Goal: Task Accomplishment & Management: Use online tool/utility

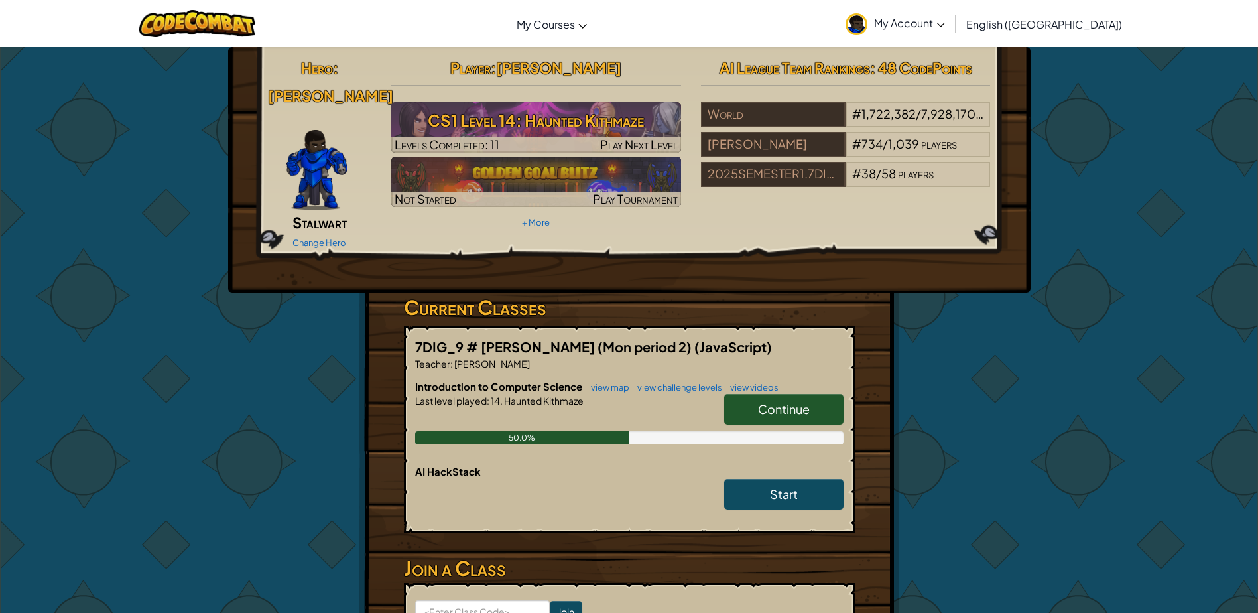
click at [746, 394] on link "Continue" at bounding box center [783, 409] width 119 height 31
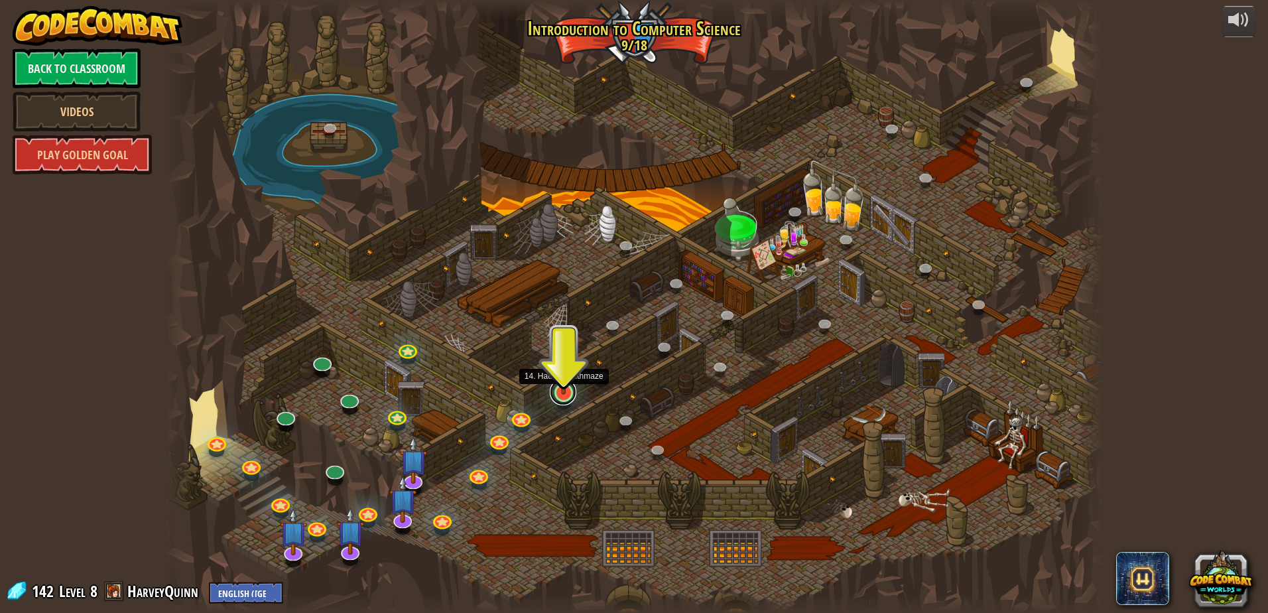
click at [564, 397] on link at bounding box center [563, 392] width 27 height 27
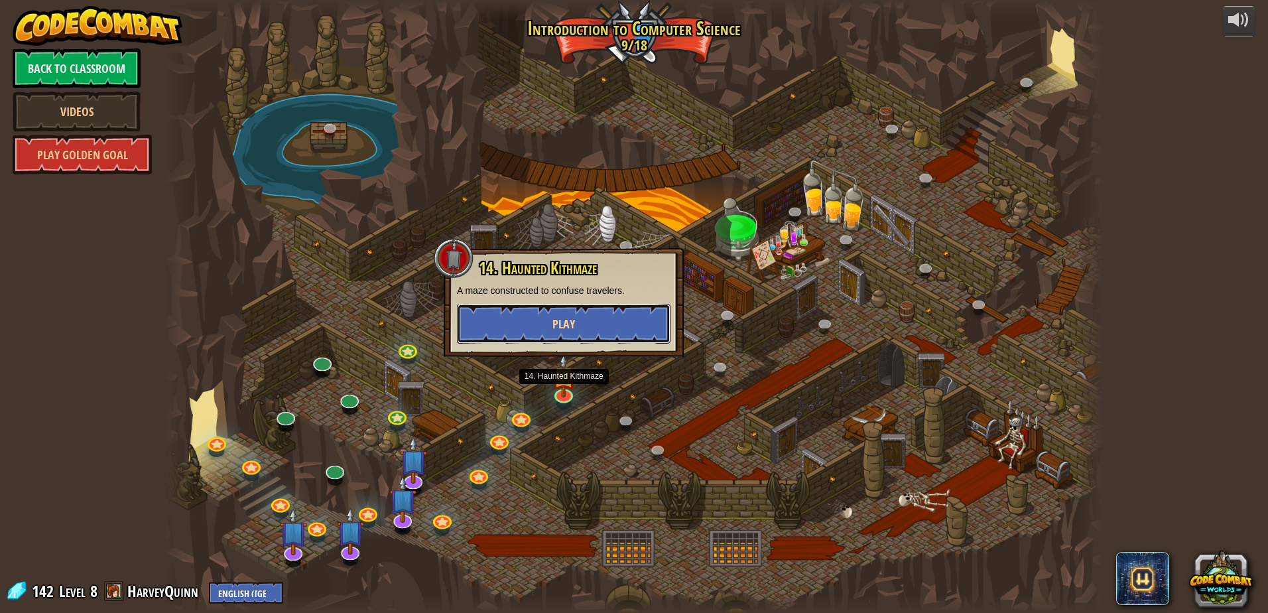
click at [575, 332] on span "Play" at bounding box center [564, 324] width 23 height 17
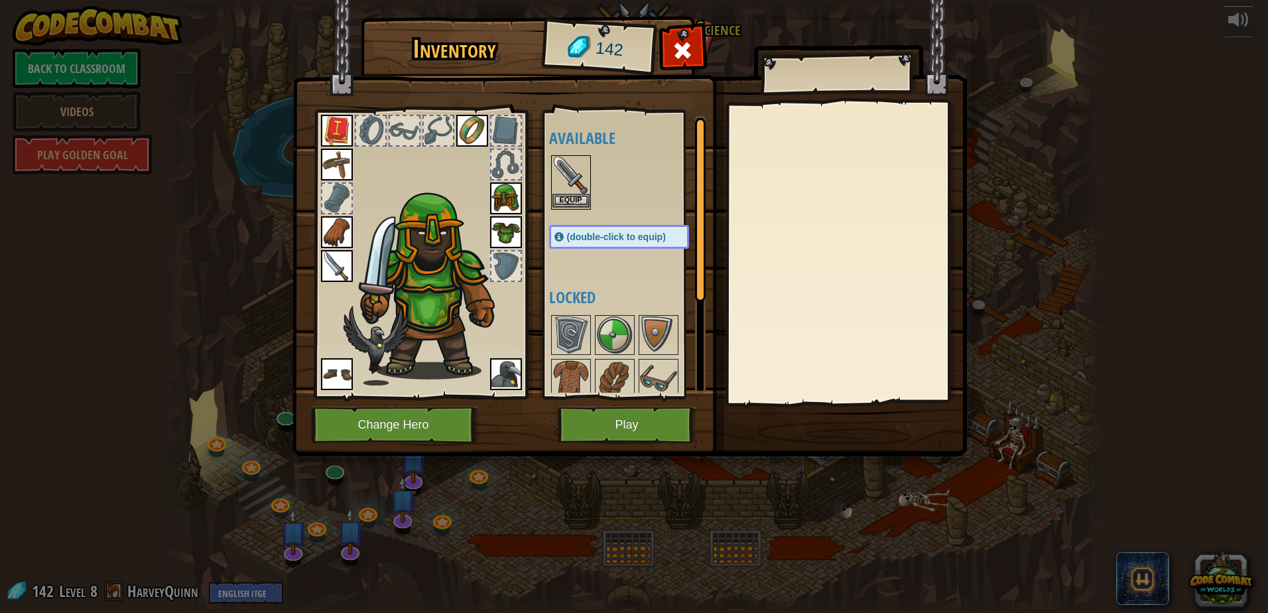
click at [551, 194] on div "Equip" at bounding box center [571, 182] width 40 height 54
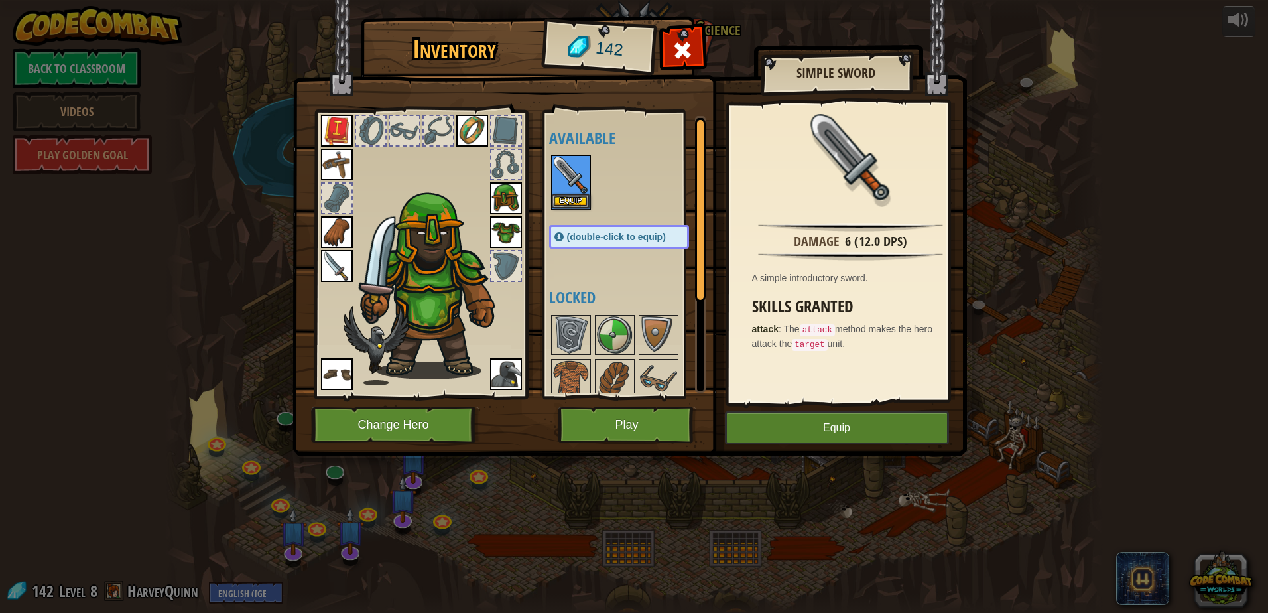
click at [375, 281] on img at bounding box center [435, 282] width 163 height 193
click at [568, 200] on button "Equip" at bounding box center [571, 201] width 37 height 14
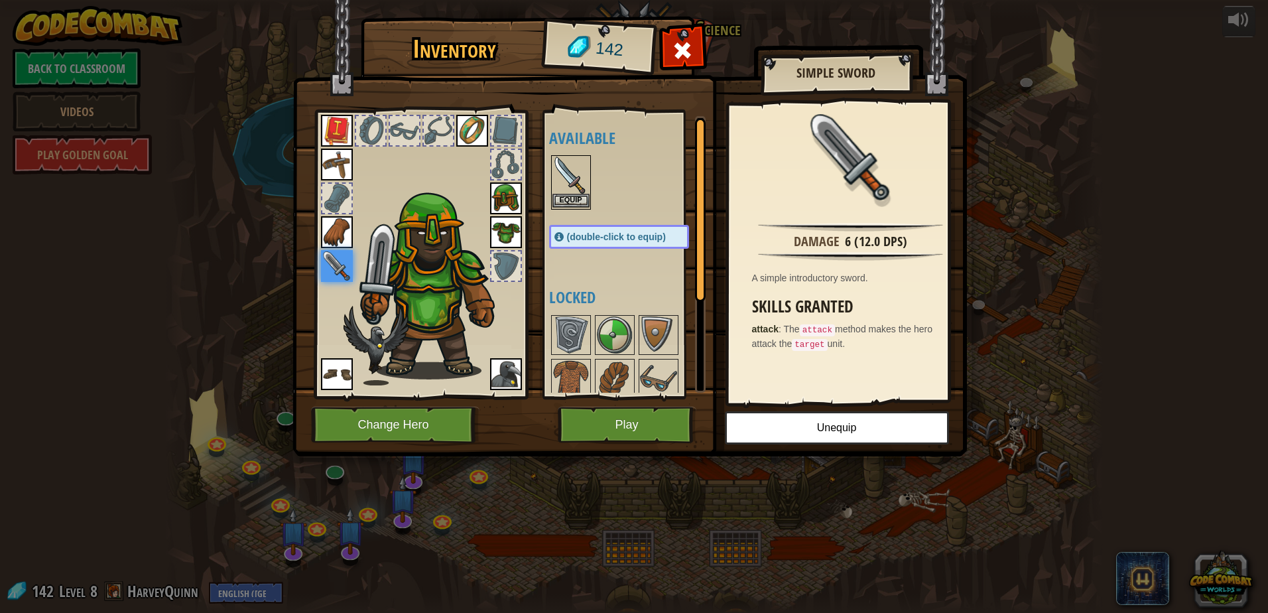
click at [560, 173] on img at bounding box center [571, 175] width 37 height 37
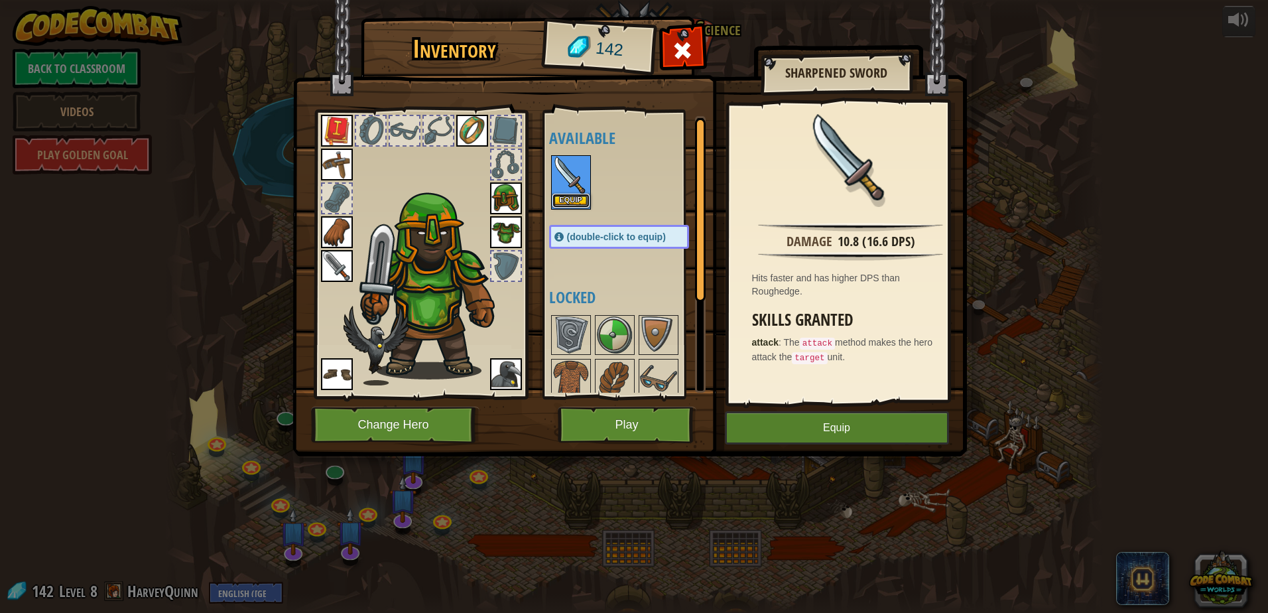
click at [580, 202] on button "Equip" at bounding box center [571, 201] width 37 height 14
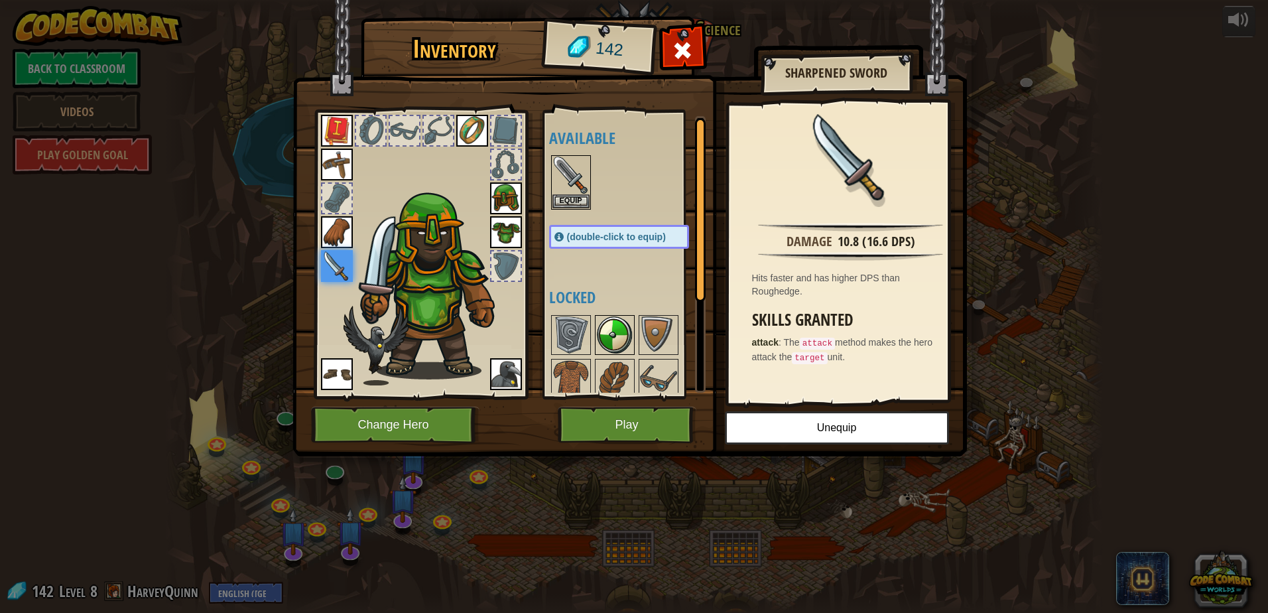
click at [608, 328] on img at bounding box center [614, 334] width 37 height 37
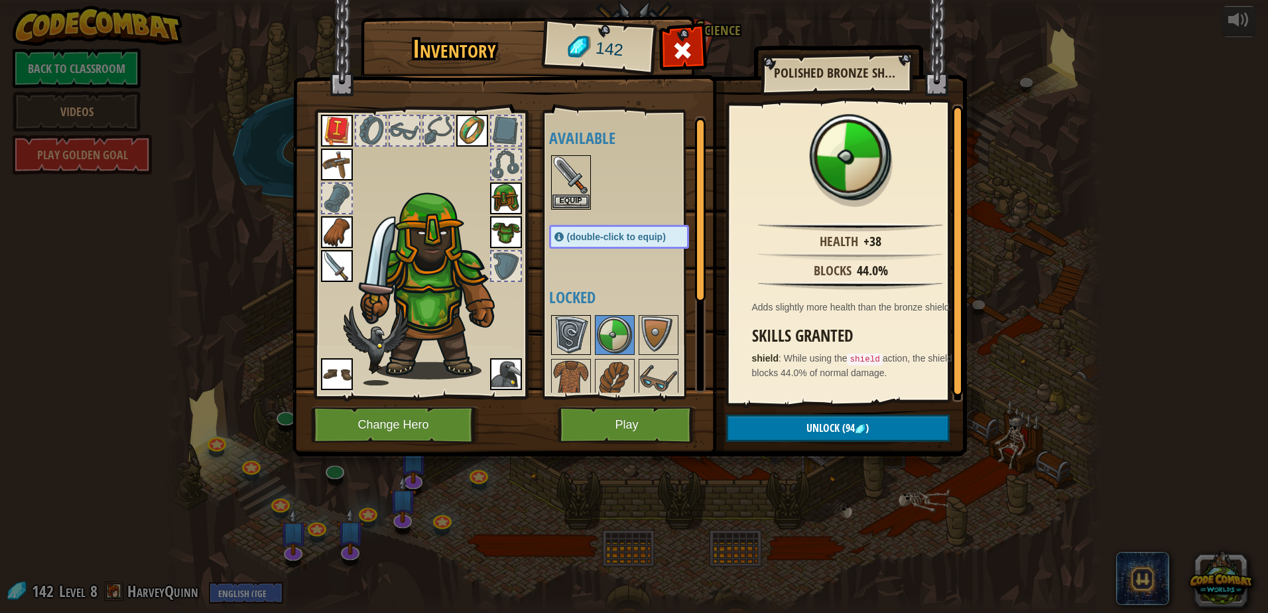
click at [586, 328] on img at bounding box center [571, 334] width 37 height 37
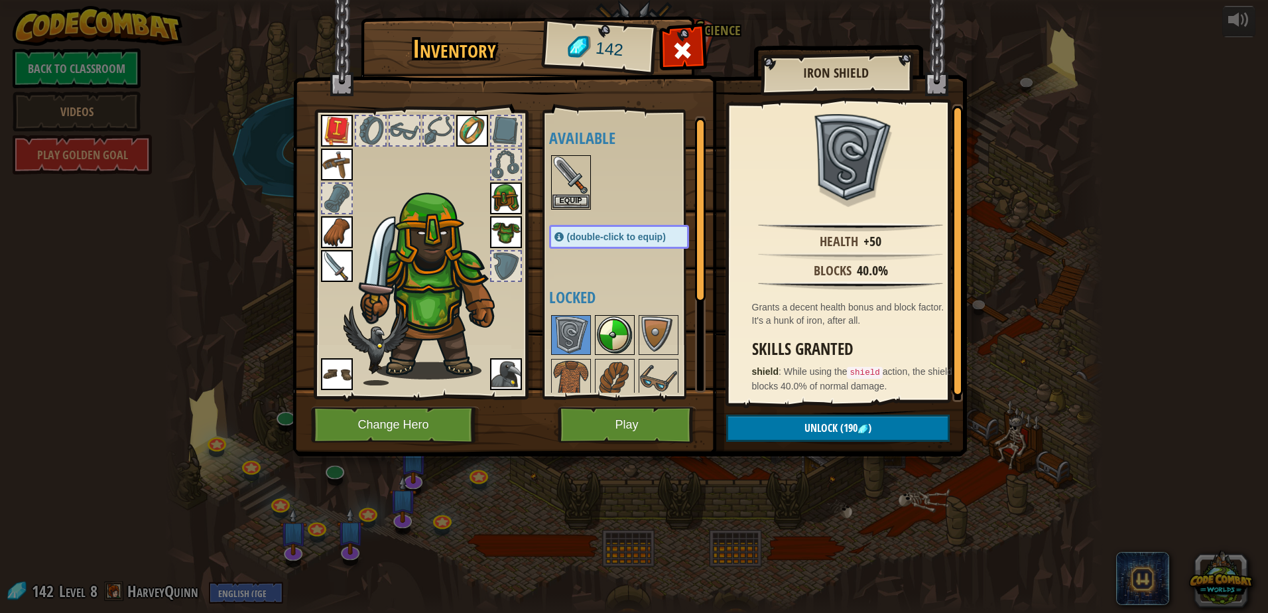
click at [598, 331] on img at bounding box center [614, 334] width 37 height 37
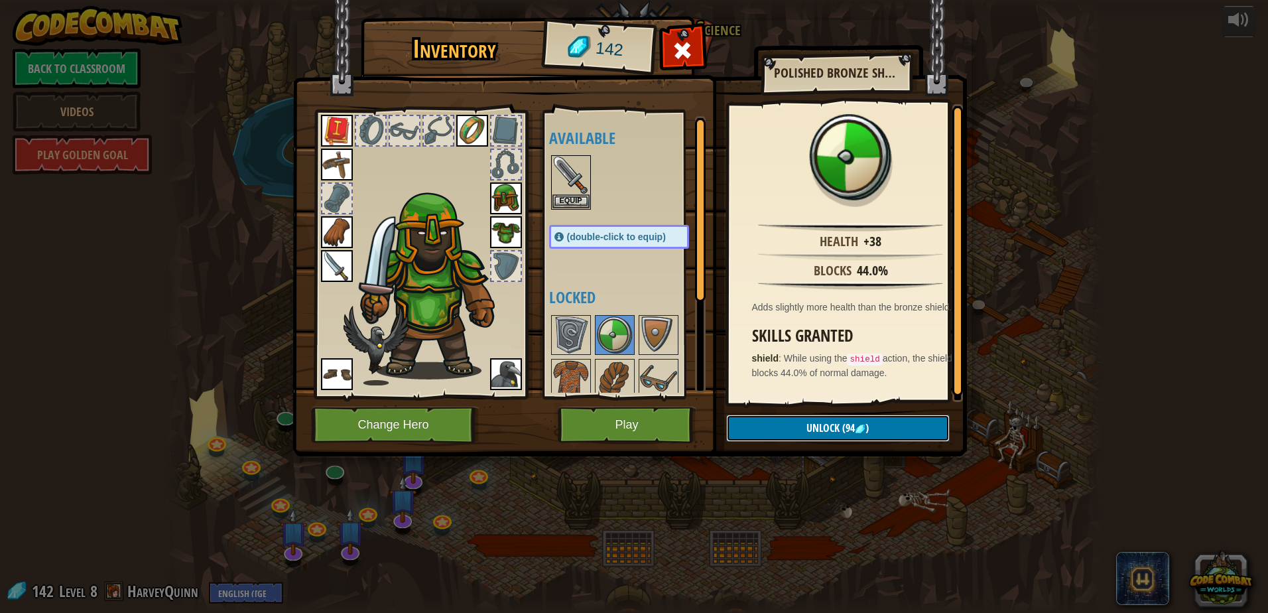
click at [780, 431] on button "Unlock (94 )" at bounding box center [838, 428] width 224 height 27
click at [844, 435] on button "Confirm" at bounding box center [838, 428] width 224 height 27
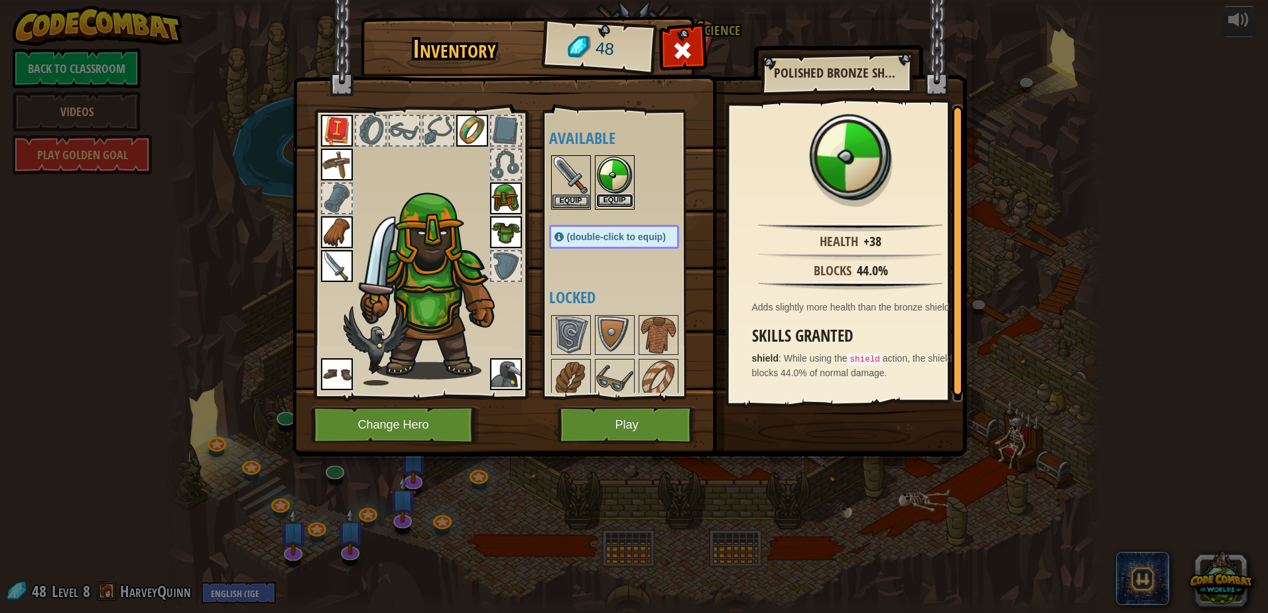
click at [616, 201] on button "Equip" at bounding box center [614, 201] width 37 height 14
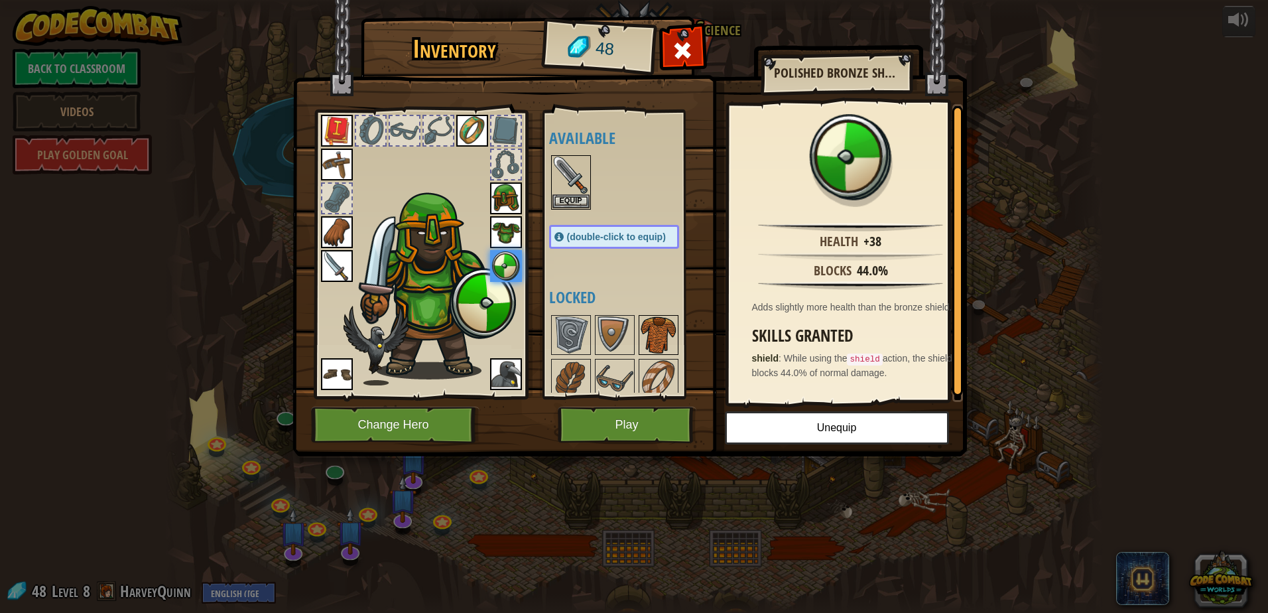
click at [669, 328] on img at bounding box center [658, 334] width 37 height 37
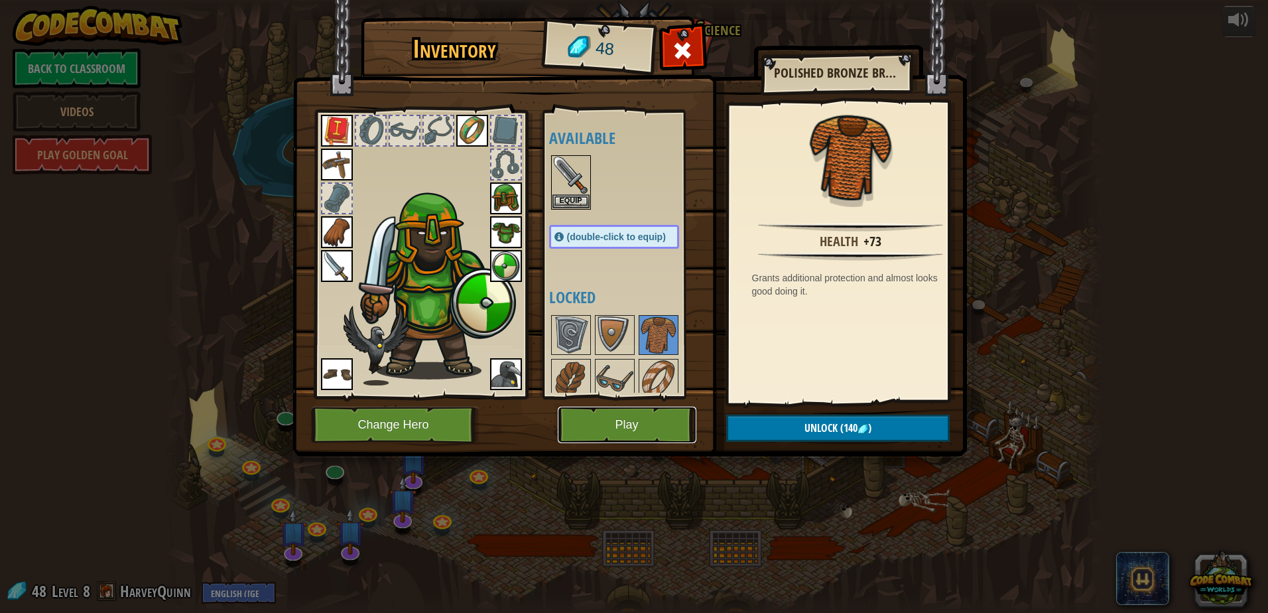
click at [638, 413] on button "Play" at bounding box center [627, 425] width 139 height 36
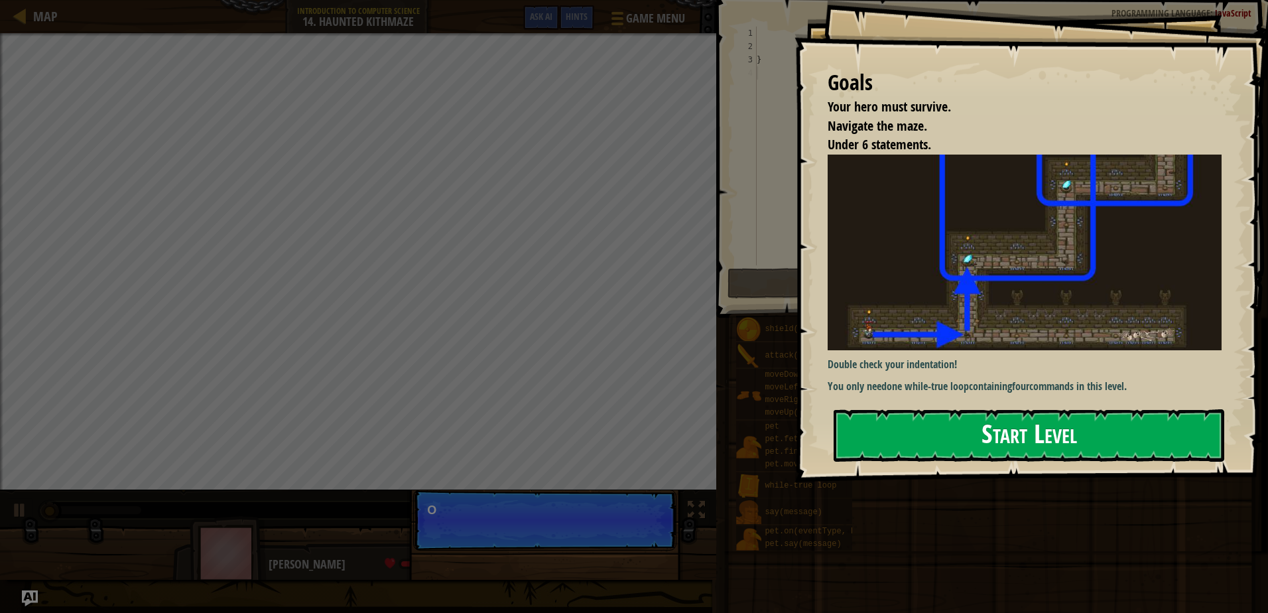
click at [963, 437] on button "Start Level" at bounding box center [1029, 435] width 391 height 52
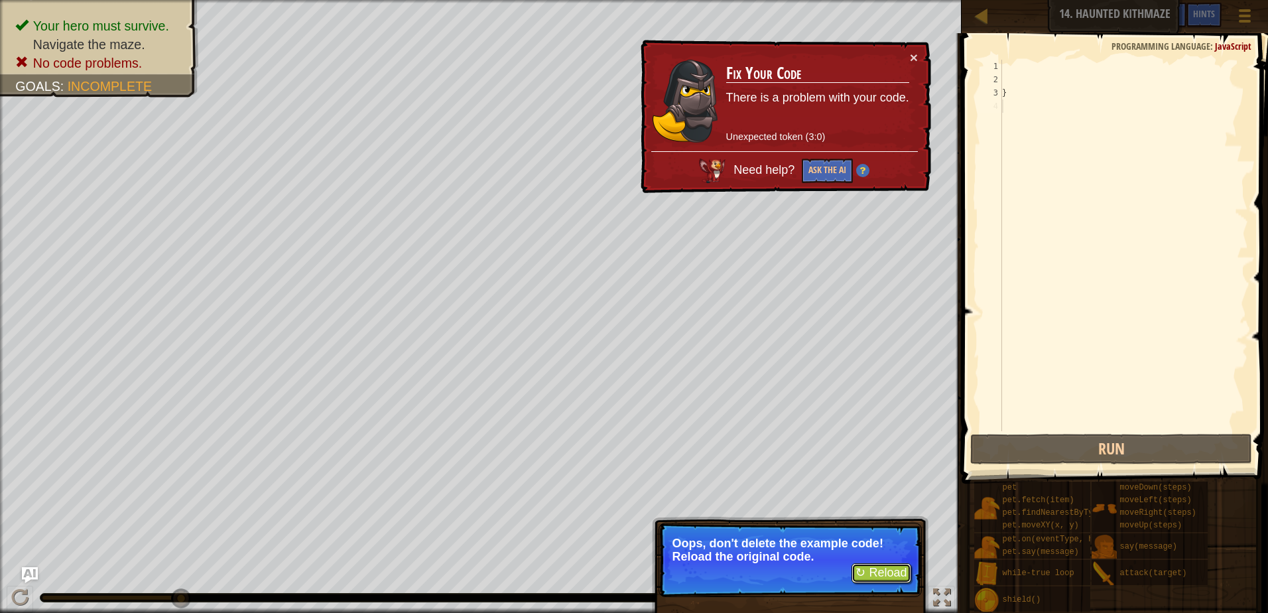
click at [869, 574] on button "↻ Reload" at bounding box center [881, 573] width 59 height 20
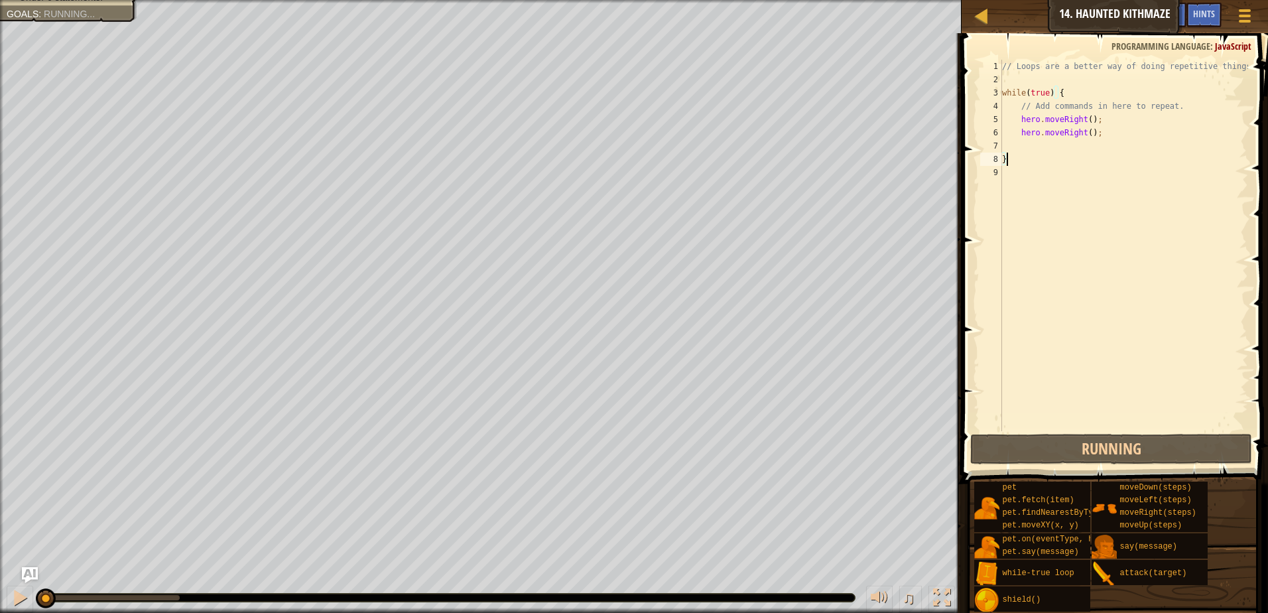
scroll to position [6, 0]
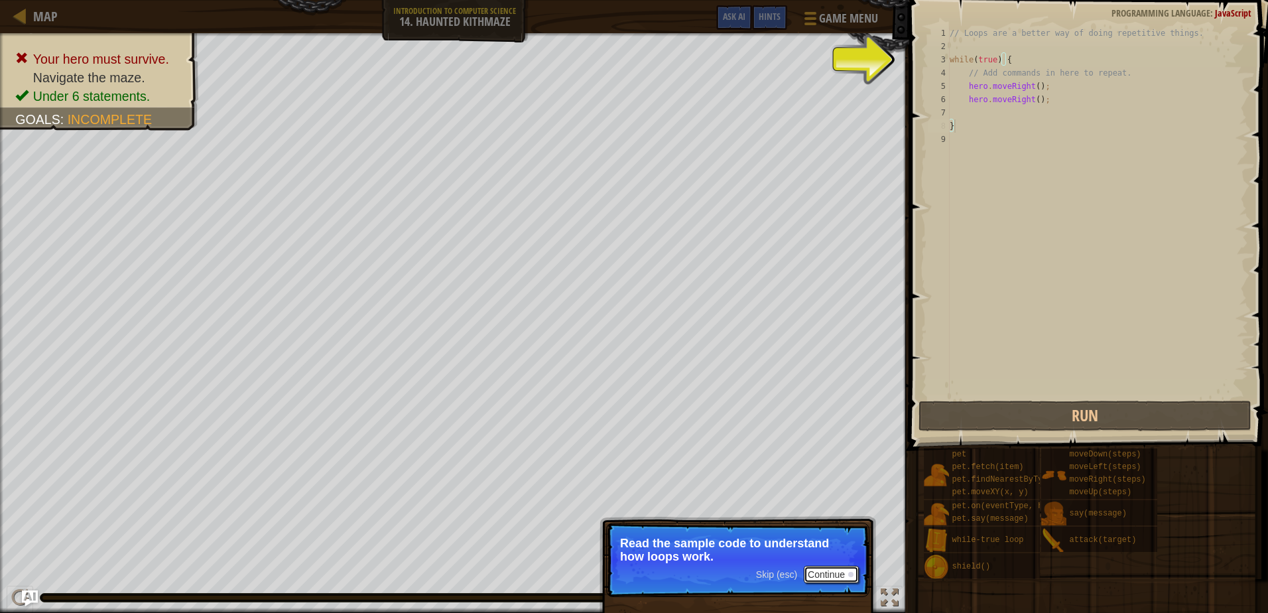
click at [833, 579] on button "Continue" at bounding box center [831, 574] width 55 height 17
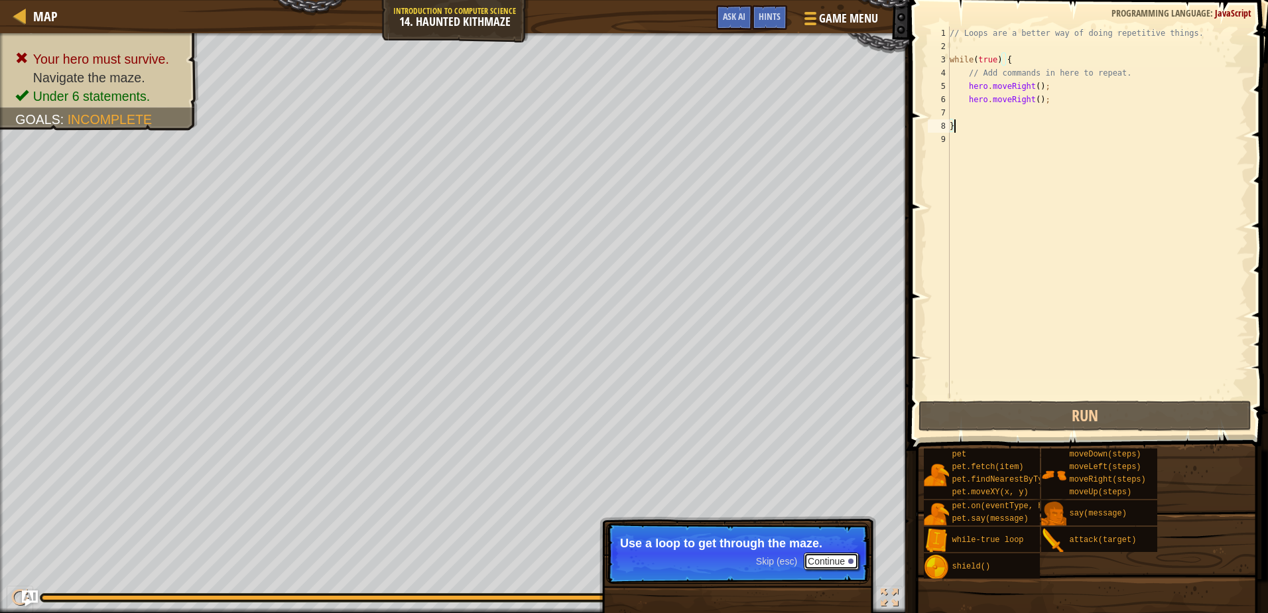
click at [843, 561] on button "Continue" at bounding box center [831, 561] width 55 height 17
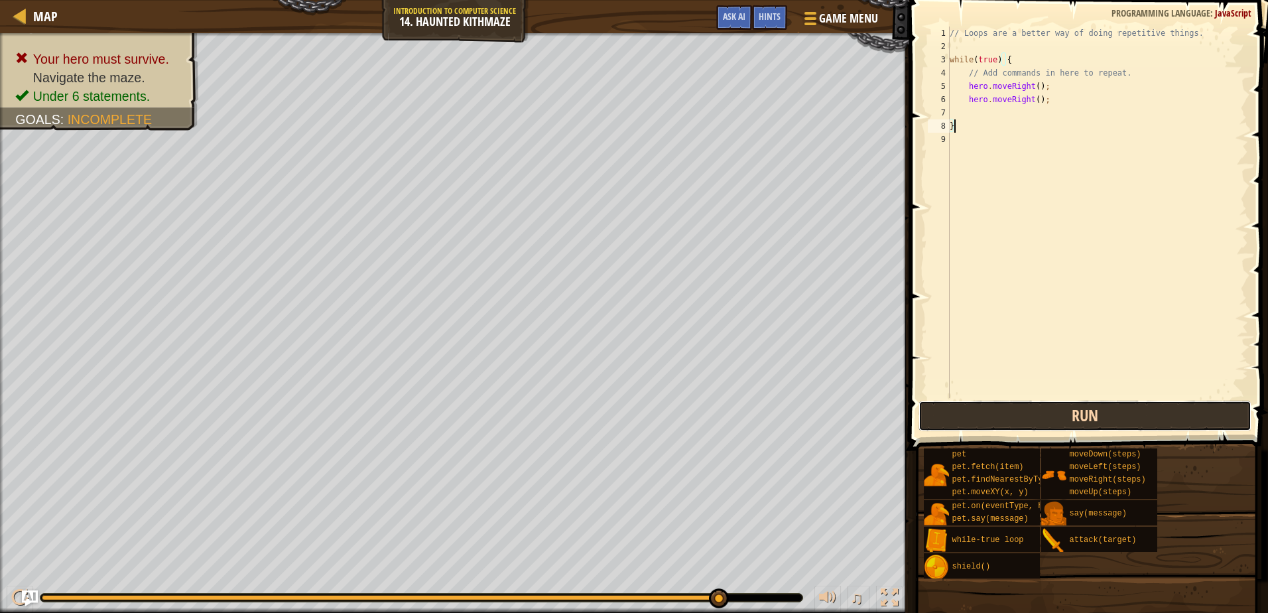
click at [1017, 420] on button "Run" at bounding box center [1085, 416] width 332 height 31
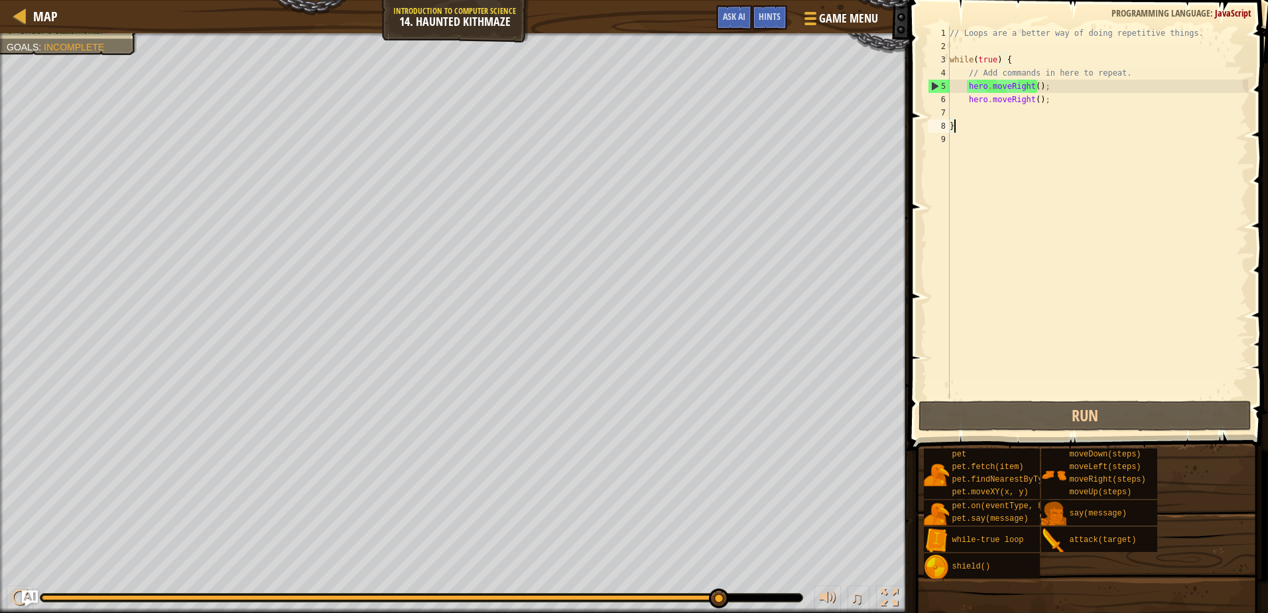
click at [1065, 100] on div "// Loops are a better way of doing repetitive things. while ( true ) { // Add c…" at bounding box center [1097, 226] width 301 height 398
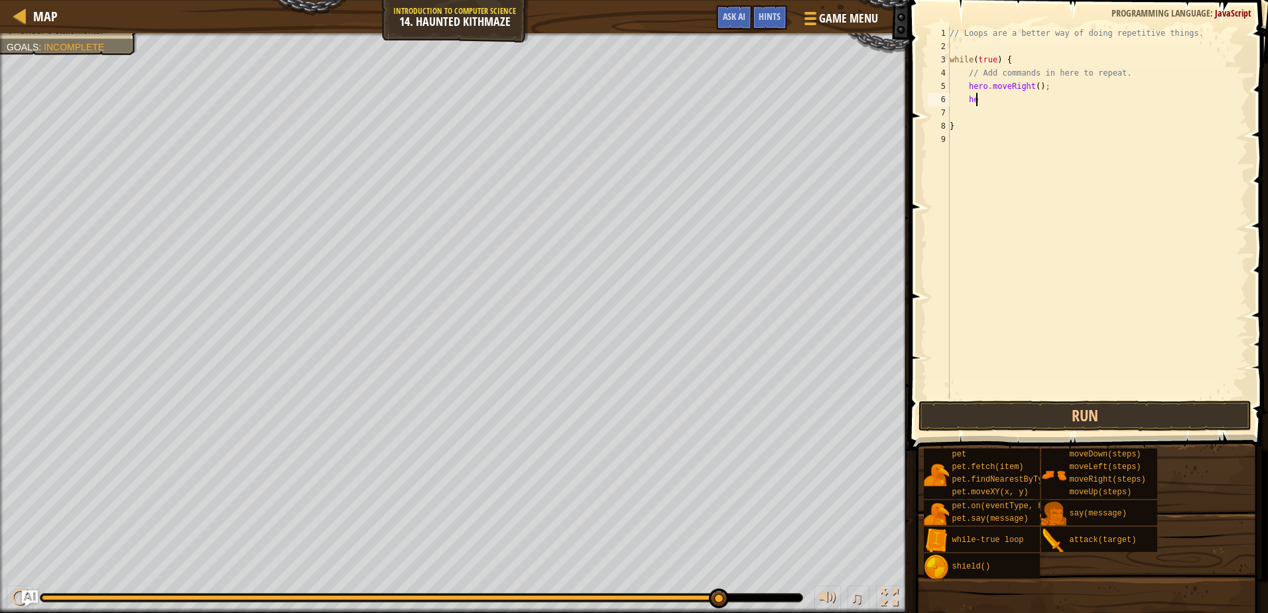
type textarea "h"
click at [32, 16] on link "Map" at bounding box center [42, 16] width 31 height 18
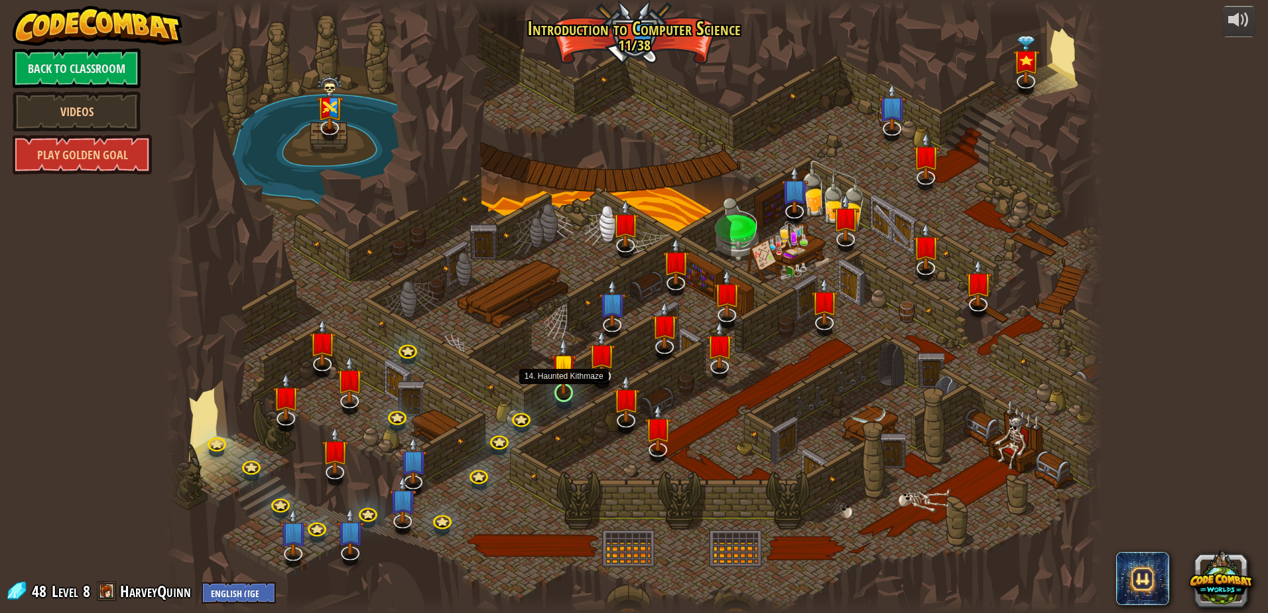
click at [559, 394] on img at bounding box center [563, 366] width 25 height 58
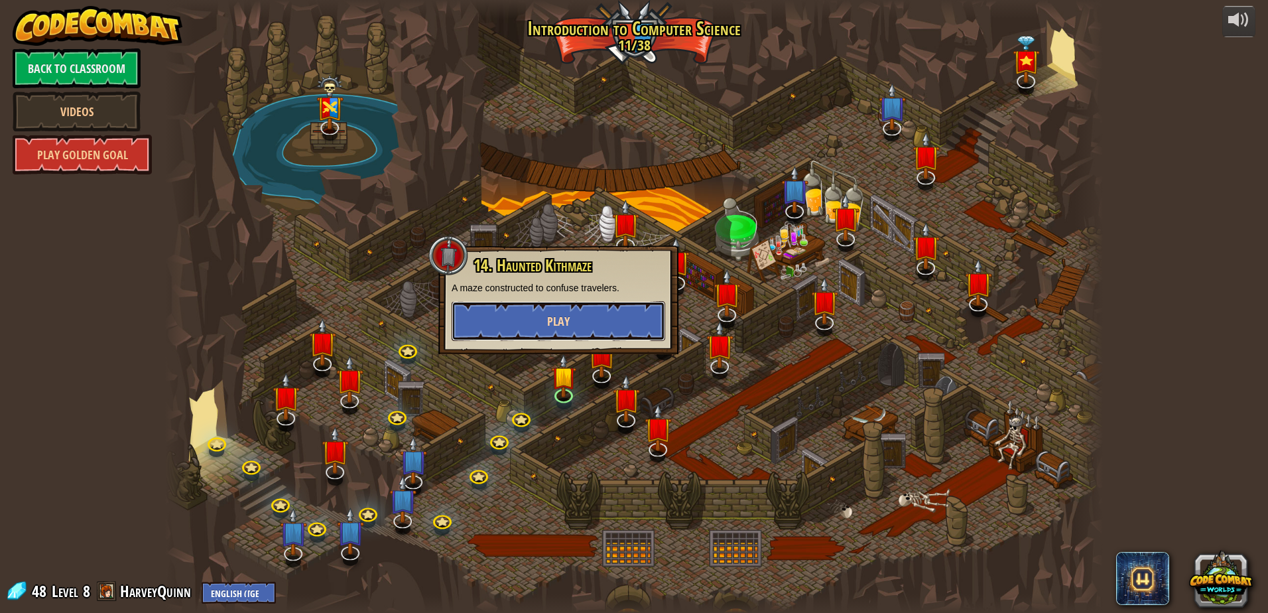
click at [577, 312] on button "Play" at bounding box center [559, 321] width 214 height 40
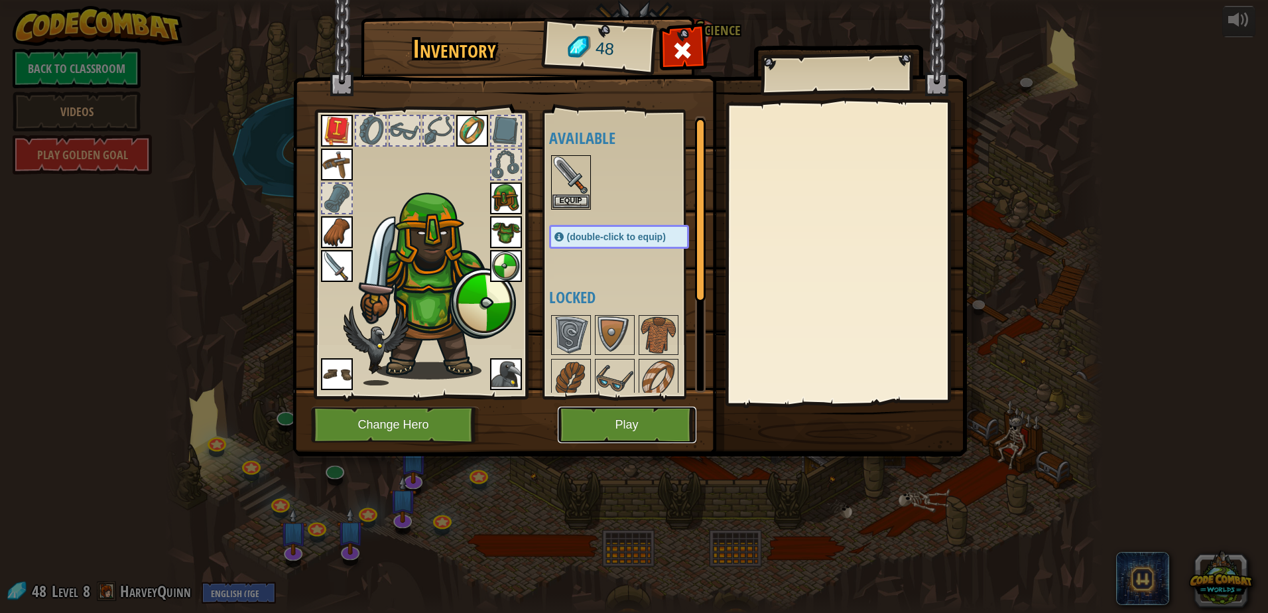
click at [642, 432] on button "Play" at bounding box center [627, 425] width 139 height 36
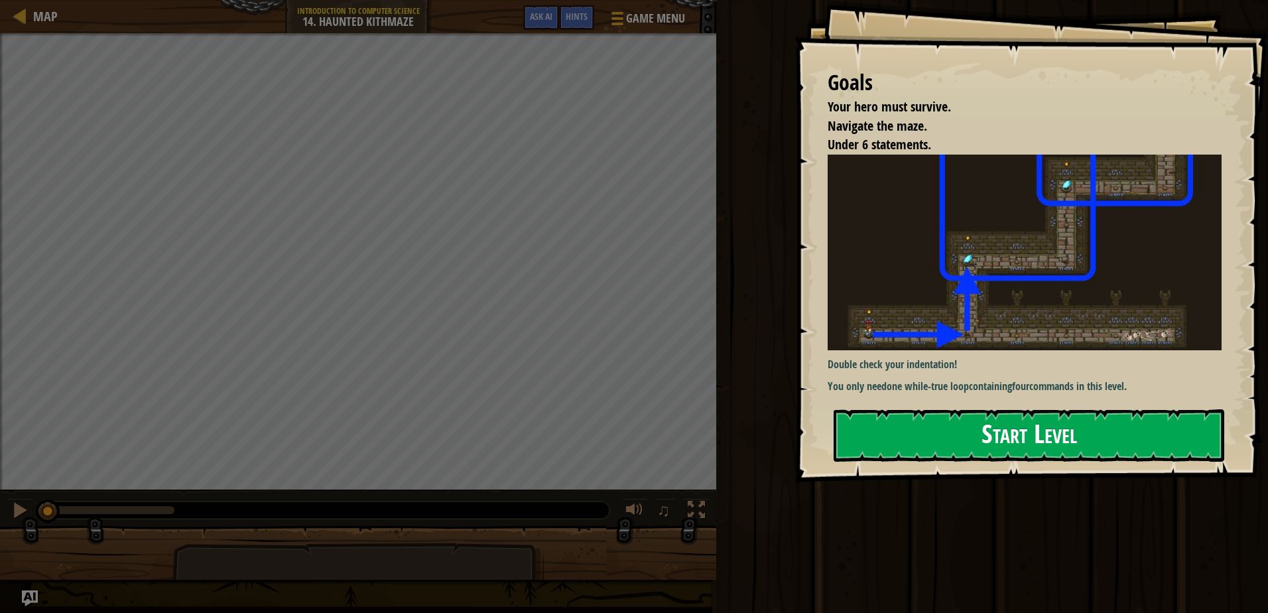
click at [899, 409] on button "Start Level" at bounding box center [1029, 435] width 391 height 52
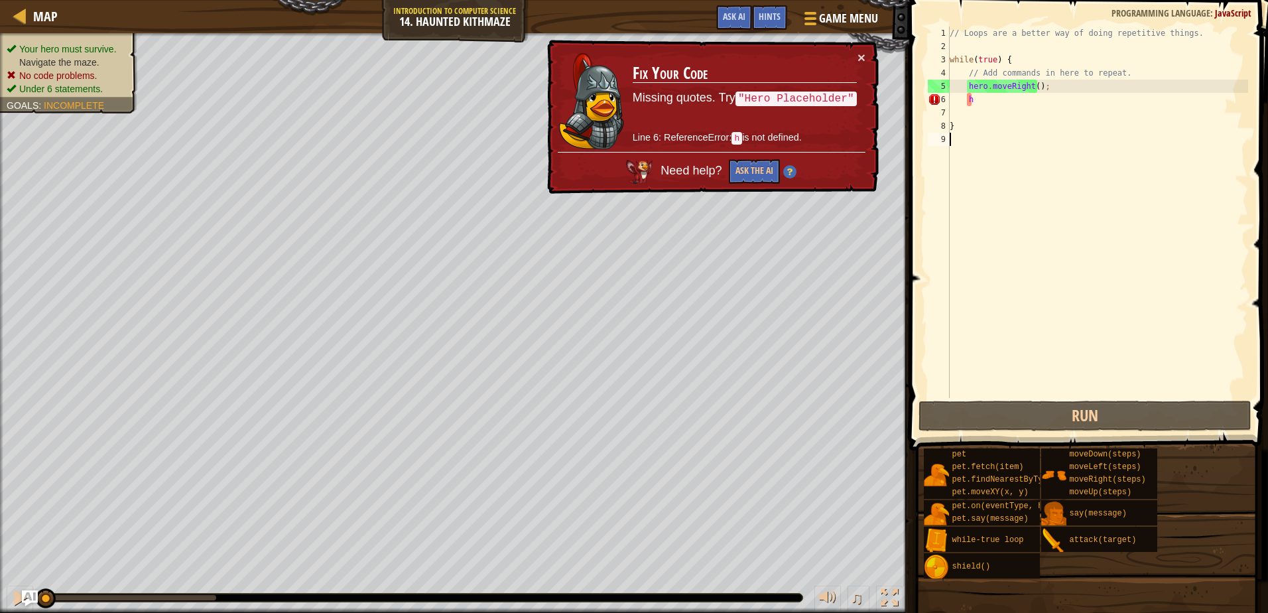
click at [997, 103] on div "// Loops are a better way of doing repetitive things. while ( true ) { // Add c…" at bounding box center [1097, 226] width 301 height 398
type textarea "h"
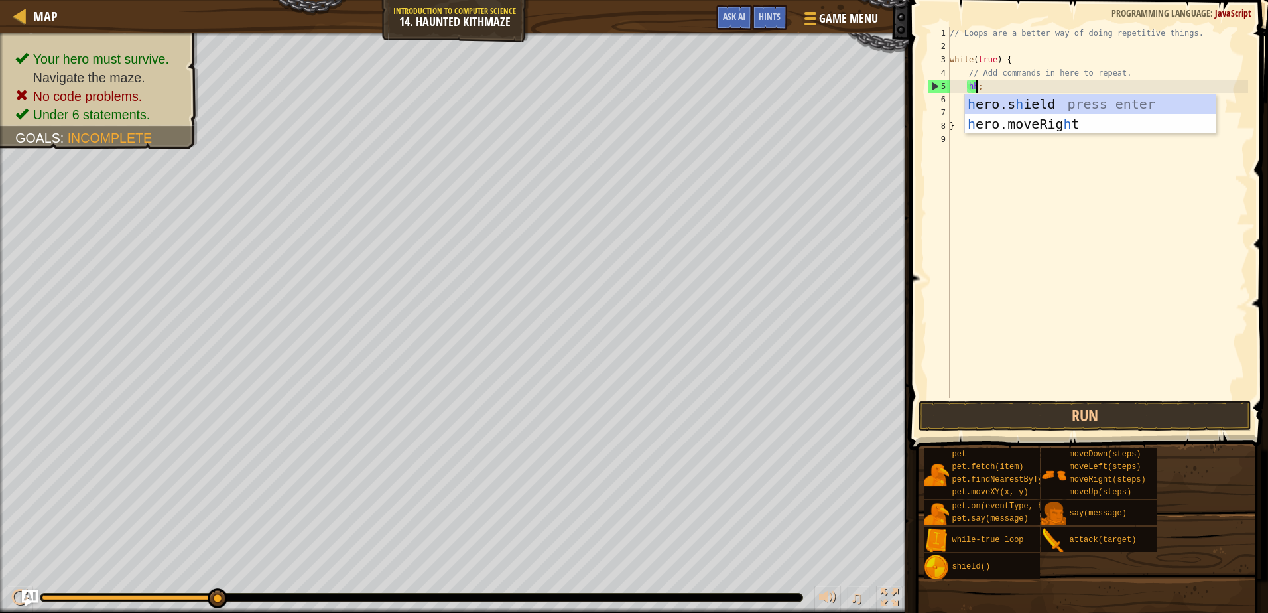
scroll to position [6, 1]
drag, startPoint x: 1036, startPoint y: 86, endPoint x: 972, endPoint y: 82, distance: 63.8
click at [972, 82] on div "// Loops are a better way of doing repetitive things. while ( true ) { // Add c…" at bounding box center [1097, 226] width 301 height 398
type textarea "hero.moveRight();"
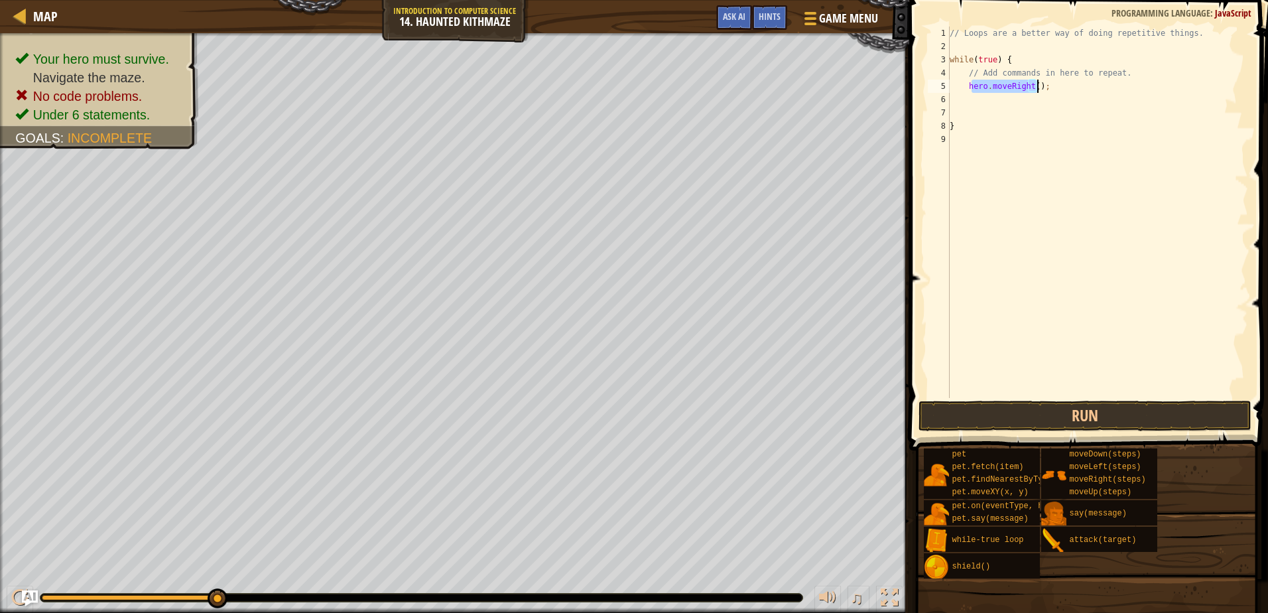
click at [992, 107] on div "// Loops are a better way of doing repetitive things. while ( true ) { // Add c…" at bounding box center [1097, 226] width 301 height 398
click at [981, 99] on div "// Loops are a better way of doing repetitive things. while ( true ) { // Add c…" at bounding box center [1097, 226] width 301 height 398
type textarea "he"
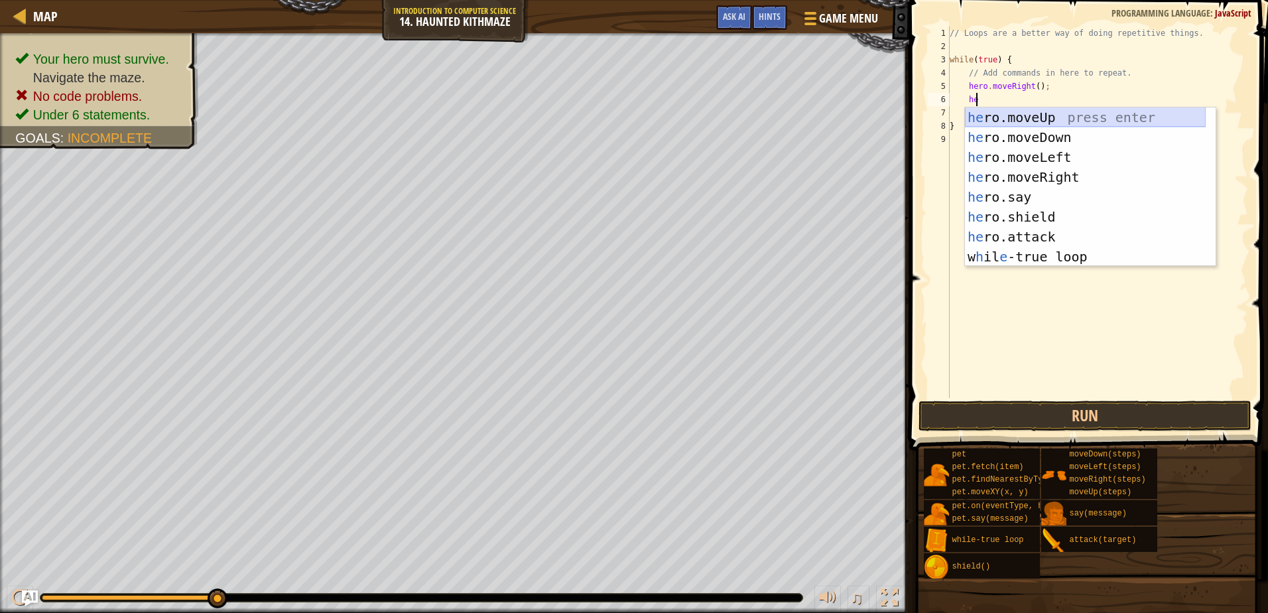
click at [1014, 117] on div "he ro.moveUp press enter he ro.moveDown press enter he ro.moveLeft press enter …" at bounding box center [1085, 206] width 241 height 199
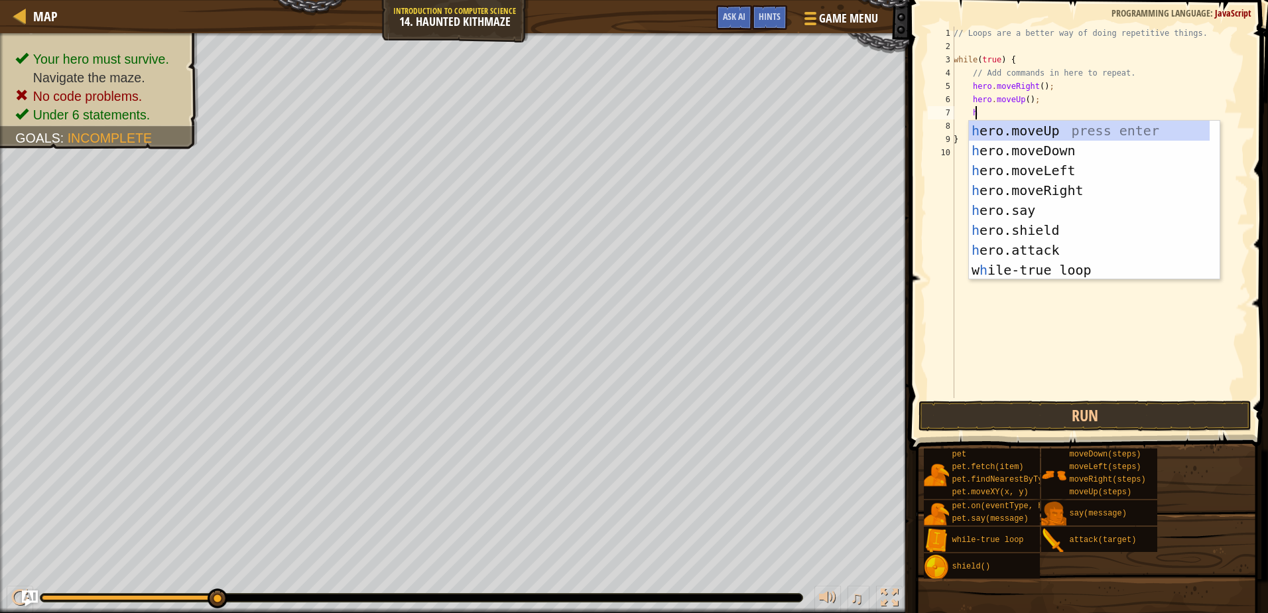
type textarea "he"
click at [1011, 123] on div "he ro.moveUp press enter he ro.moveDown press enter he ro.moveLeft press enter …" at bounding box center [1089, 220] width 241 height 199
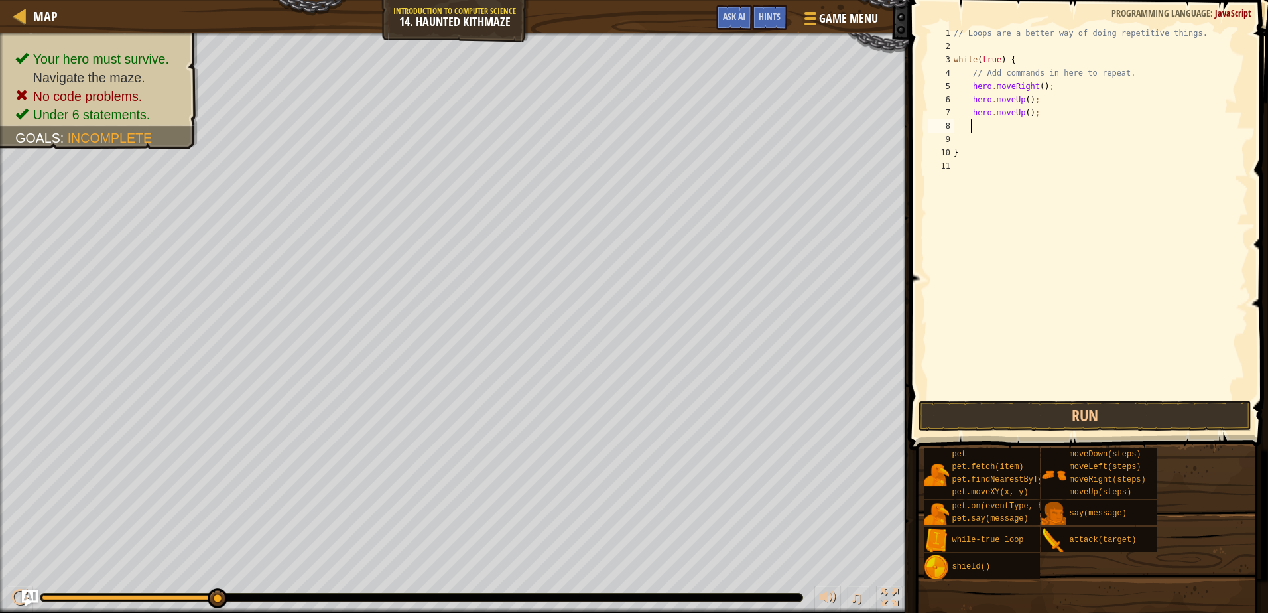
scroll to position [6, 1]
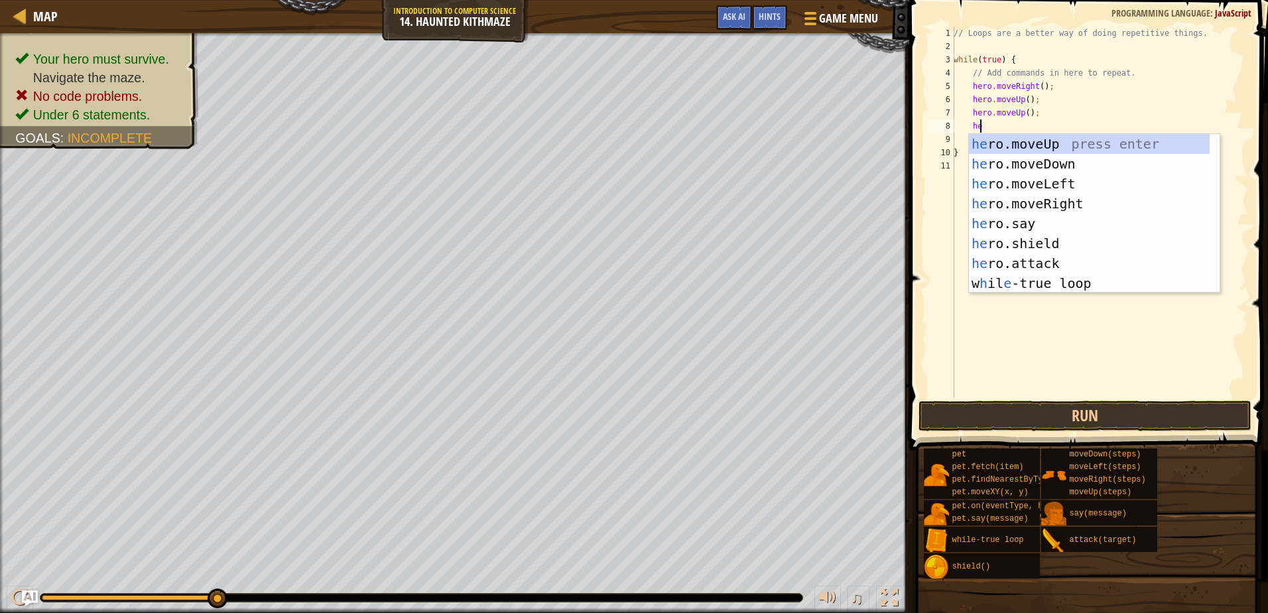
type textarea "her"
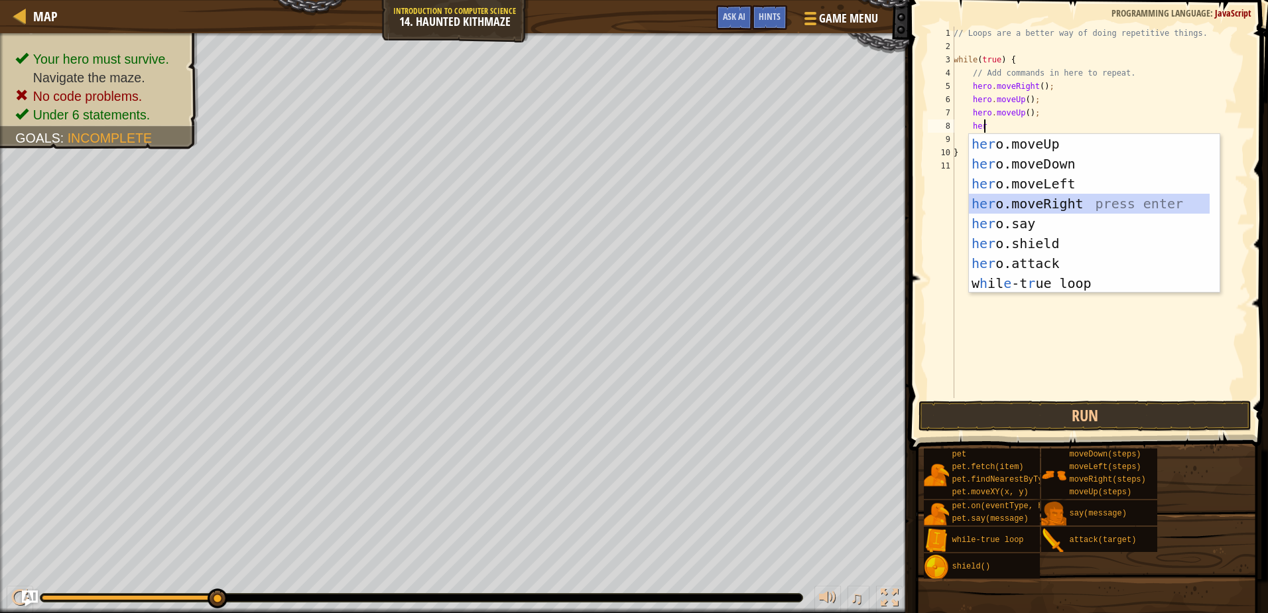
click at [1011, 200] on div "her o.moveUp press enter her o.moveDown press enter her o.moveLeft press enter …" at bounding box center [1089, 233] width 241 height 199
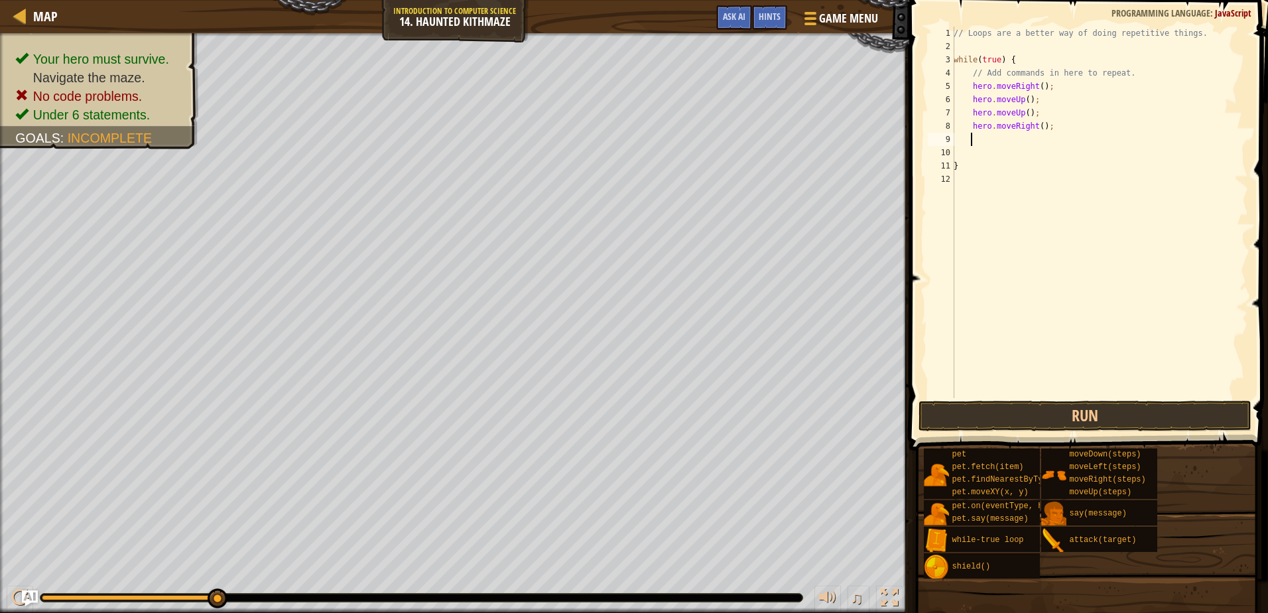
click at [1024, 99] on div "// Loops are a better way of doing repetitive things. while ( true ) { // Add c…" at bounding box center [1099, 226] width 297 height 398
drag, startPoint x: 1035, startPoint y: 114, endPoint x: 973, endPoint y: 111, distance: 61.8
click at [973, 111] on div "// Loops are a better way of doing repetitive things. while ( true ) { // Add c…" at bounding box center [1099, 226] width 297 height 398
type textarea "hero.moveUp();"
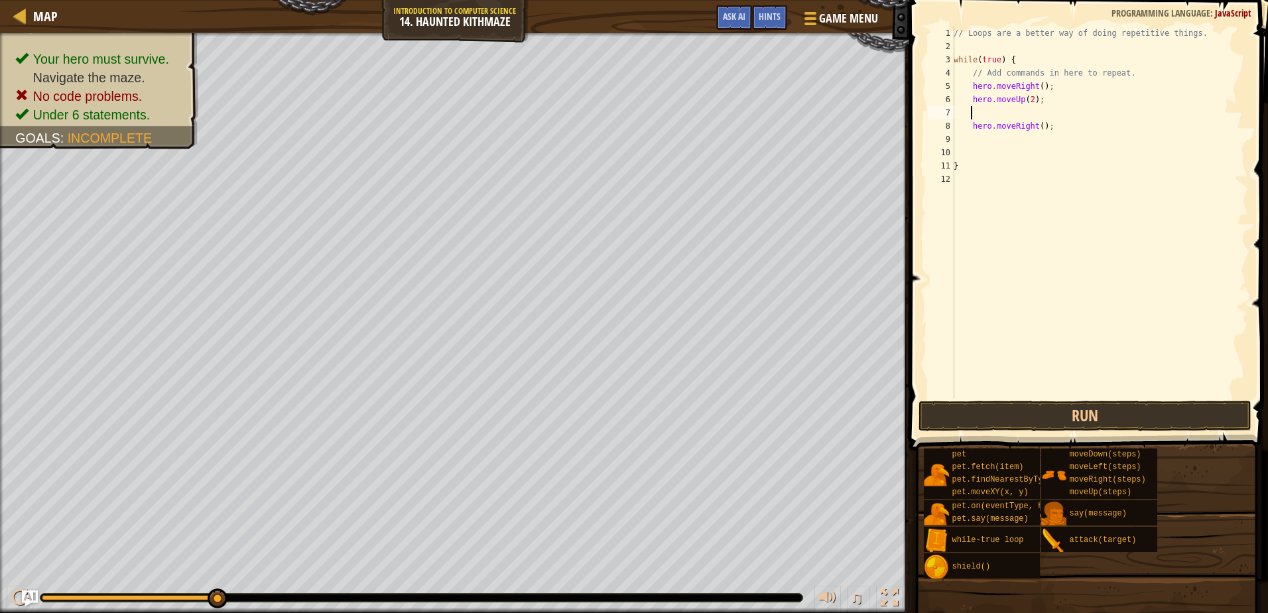
scroll to position [6, 1]
drag, startPoint x: 1058, startPoint y: 131, endPoint x: 971, endPoint y: 124, distance: 87.8
click at [971, 124] on div "// Loops are a better way of doing repetitive things. while ( true ) { // Add c…" at bounding box center [1099, 226] width 297 height 398
type textarea "hero.moveRight();"
click at [967, 115] on div "// Loops are a better way of doing repetitive things. while ( true ) { // Add c…" at bounding box center [1099, 226] width 297 height 398
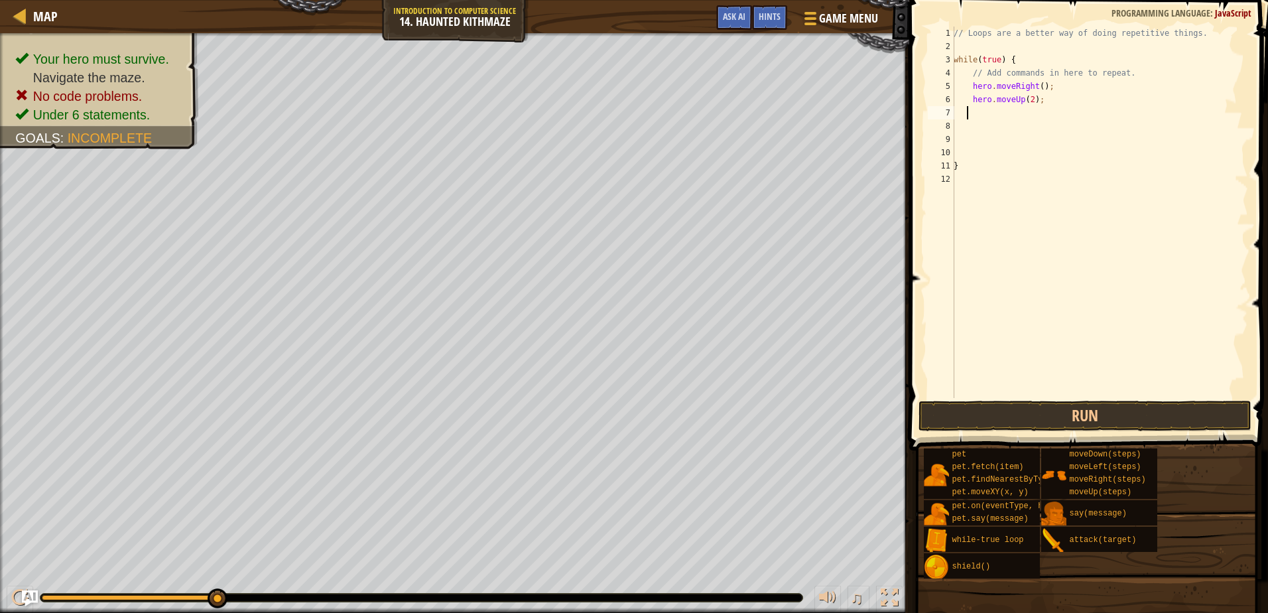
type textarea "h"
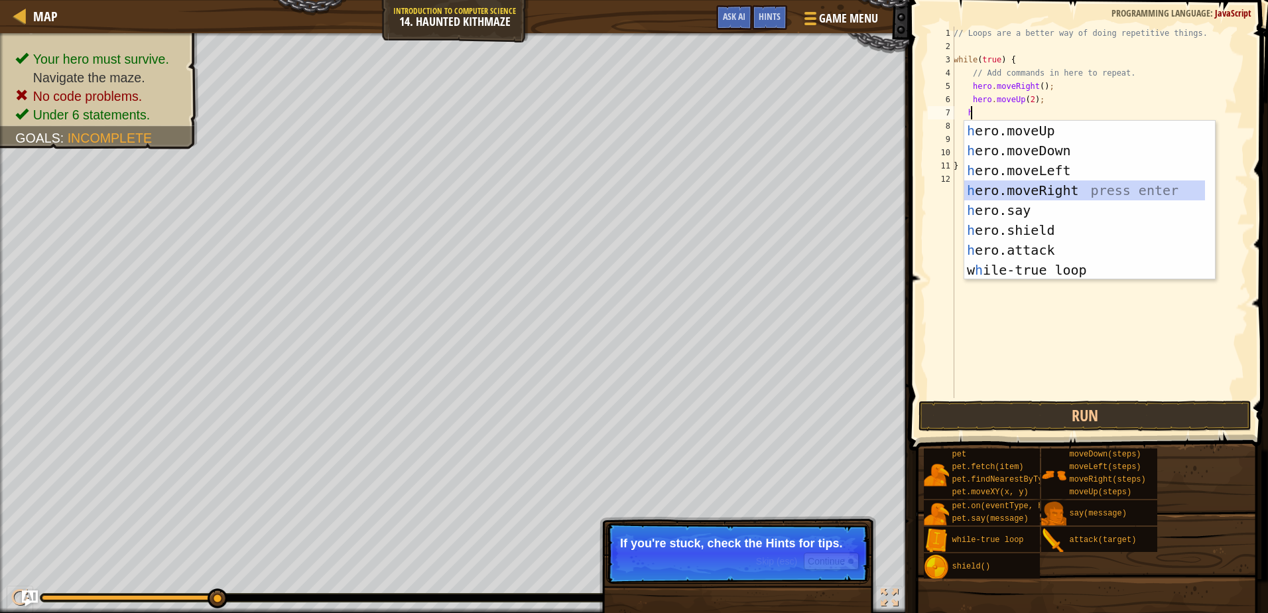
click at [1016, 193] on div "h ero.moveUp press enter h ero.moveDown press enter h ero.moveLeft press enter …" at bounding box center [1085, 220] width 241 height 199
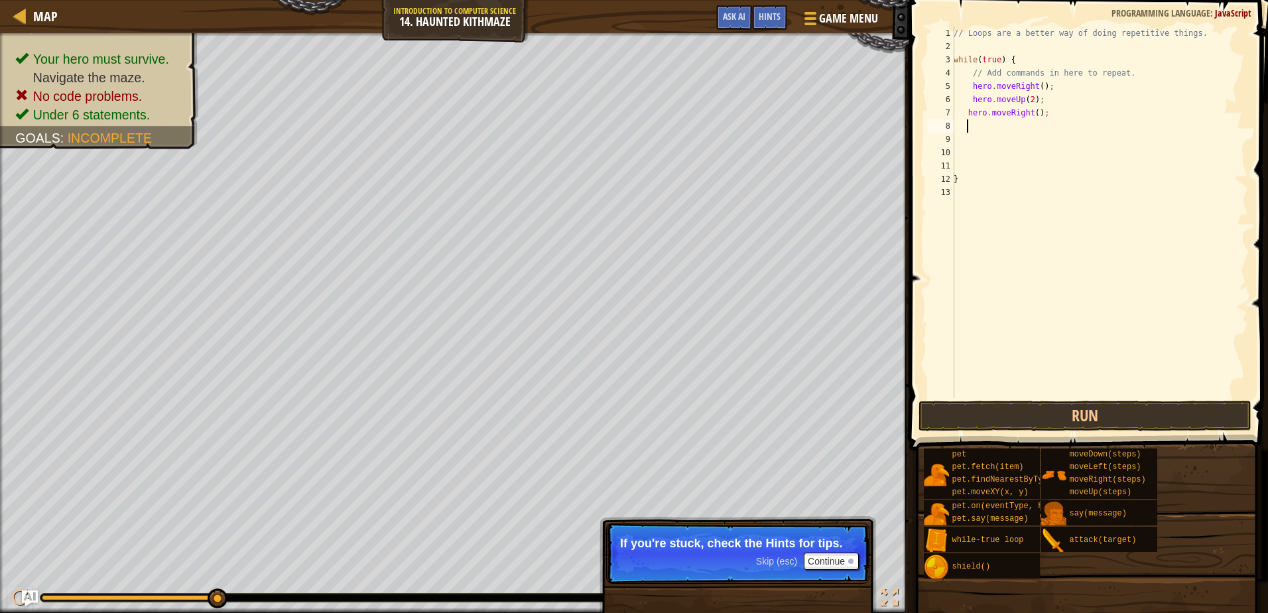
click at [1030, 113] on div "// Loops are a better way of doing repetitive things. while ( true ) { // Add c…" at bounding box center [1099, 226] width 297 height 398
click at [1034, 117] on div "// Loops are a better way of doing repetitive things. while ( true ) { // Add c…" at bounding box center [1099, 226] width 297 height 398
type textarea "hero.moveRight(2);"
click at [969, 135] on div "// Loops are a better way of doing repetitive things. while ( true ) { // Add c…" at bounding box center [1099, 226] width 297 height 398
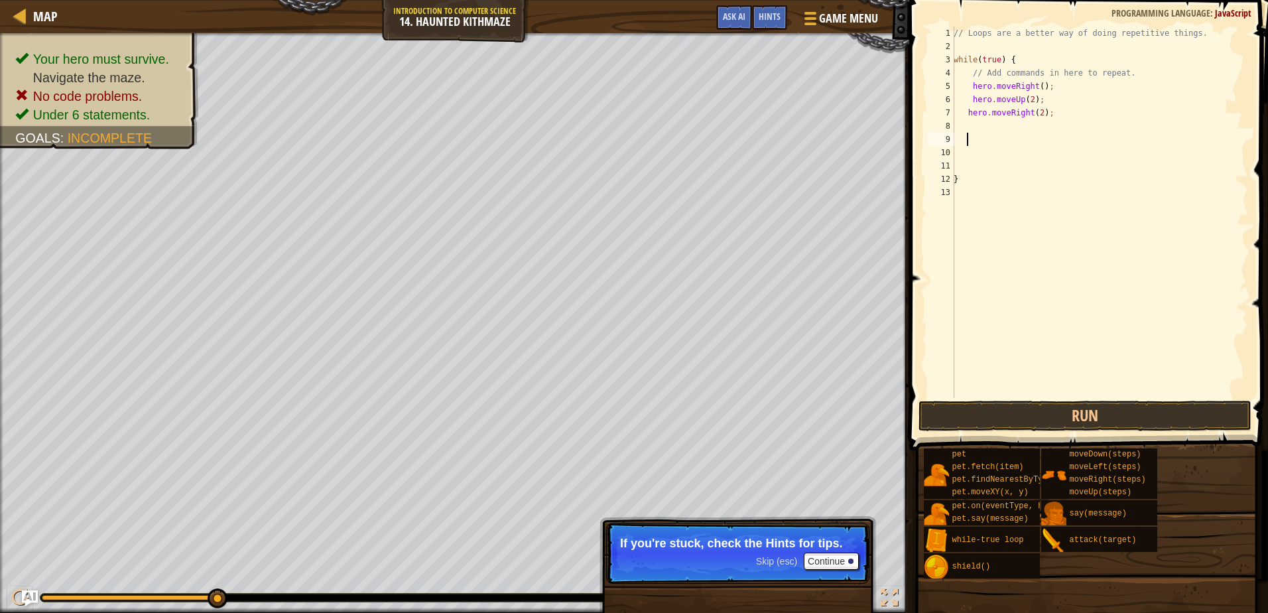
scroll to position [6, 1]
click at [969, 125] on div "// Loops are a better way of doing repetitive things. while ( true ) { // Add c…" at bounding box center [1099, 226] width 297 height 398
type textarea "h"
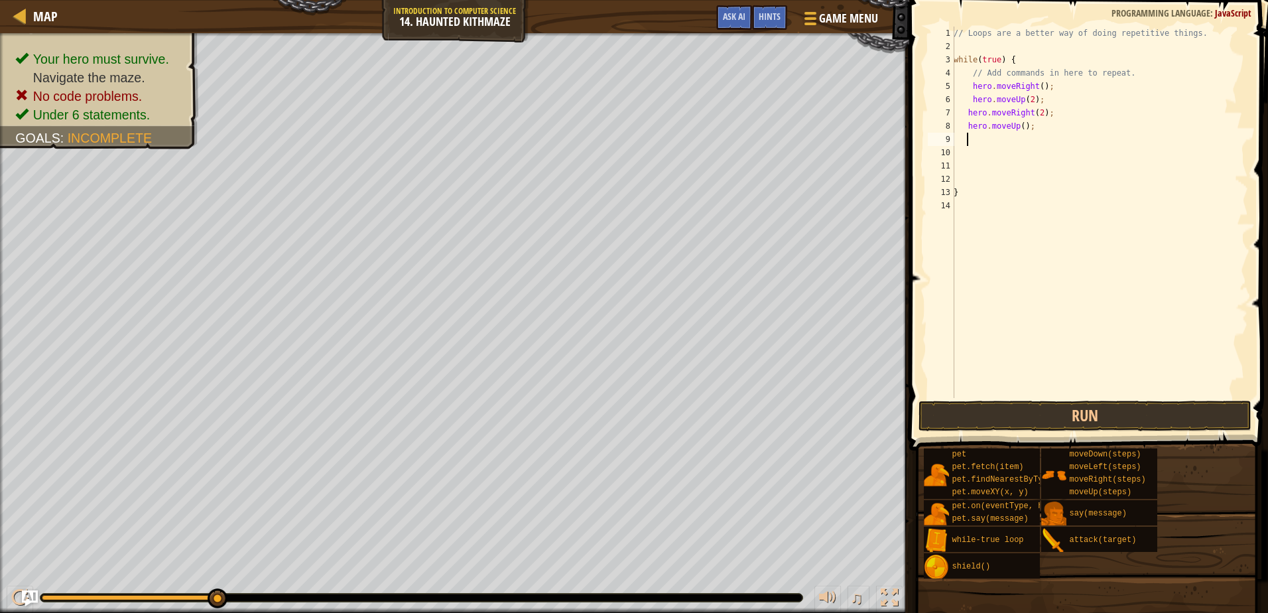
click at [1018, 127] on div "// Loops are a better way of doing repetitive things. while ( true ) { // Add c…" at bounding box center [1099, 226] width 297 height 398
type textarea "hero.moveUp(2);"
click at [971, 147] on div "// Loops are a better way of doing repetitive things. while ( true ) { // Add c…" at bounding box center [1099, 226] width 297 height 398
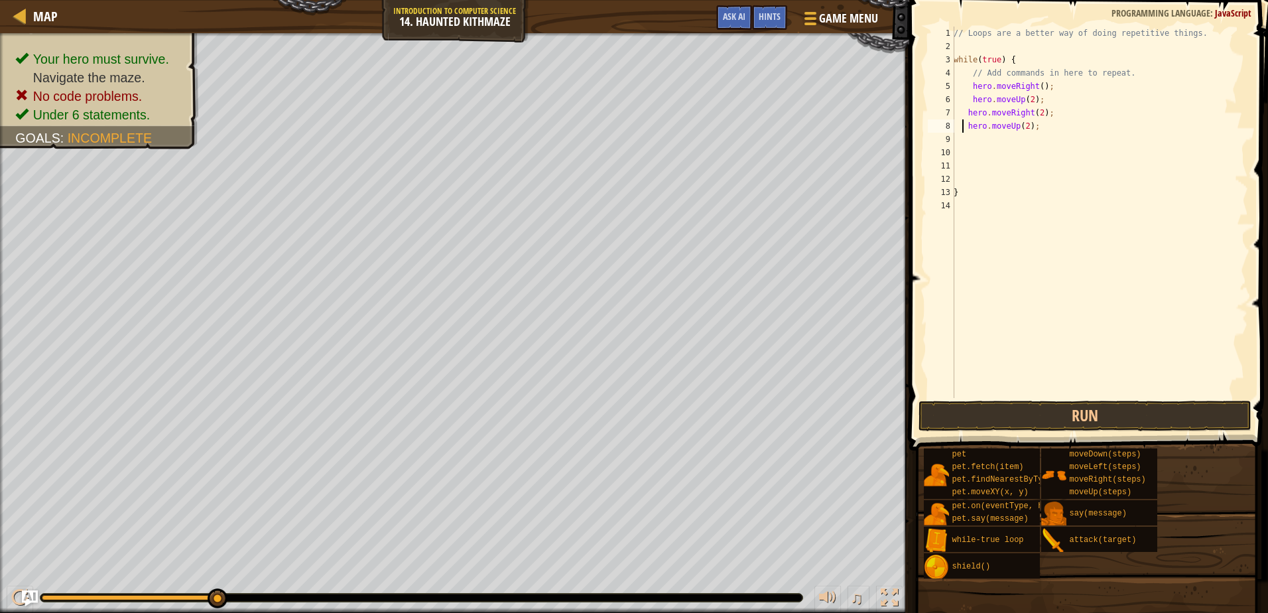
click at [964, 130] on div "// Loops are a better way of doing repetitive things. while ( true ) { // Add c…" at bounding box center [1099, 226] width 297 height 398
type textarea "hero.moveUp(2);"
click at [968, 141] on div "// Loops are a better way of doing repetitive things. while ( true ) { // Add c…" at bounding box center [1099, 226] width 297 height 398
type textarea "h"
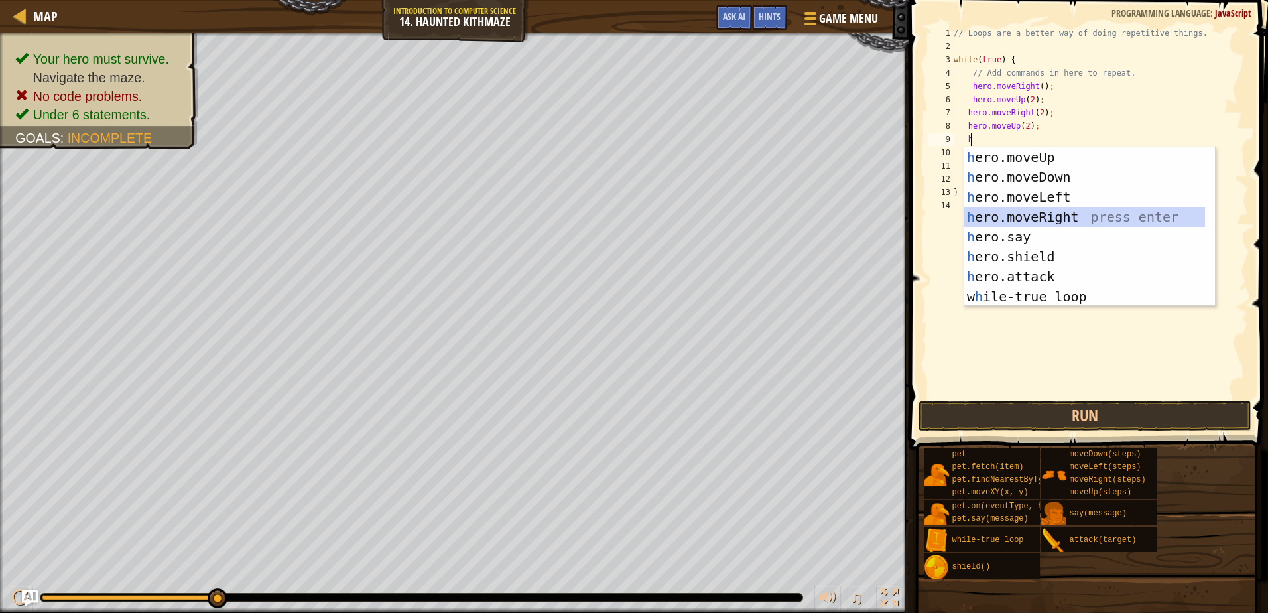
click at [1045, 222] on div "h ero.moveUp press enter h ero.moveDown press enter h ero.moveLeft press enter …" at bounding box center [1085, 246] width 241 height 199
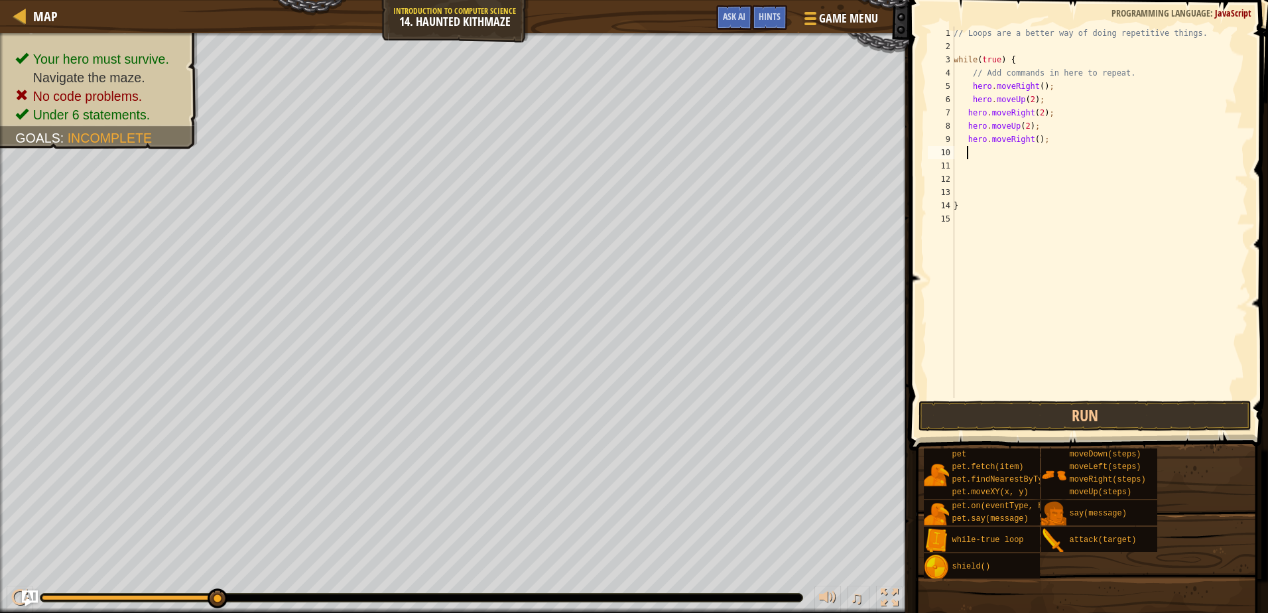
click at [1032, 139] on div "// Loops are a better way of doing repetitive things. while ( true ) { // Add c…" at bounding box center [1099, 226] width 297 height 398
type textarea "hero.moveRight(2);"
click at [1009, 151] on div "// Loops are a better way of doing repetitive things. while ( true ) { // Add c…" at bounding box center [1099, 226] width 297 height 398
type textarea "h"
click at [1024, 153] on div "// Loops are a better way of doing repetitive things. while ( true ) { // Add c…" at bounding box center [1099, 226] width 297 height 398
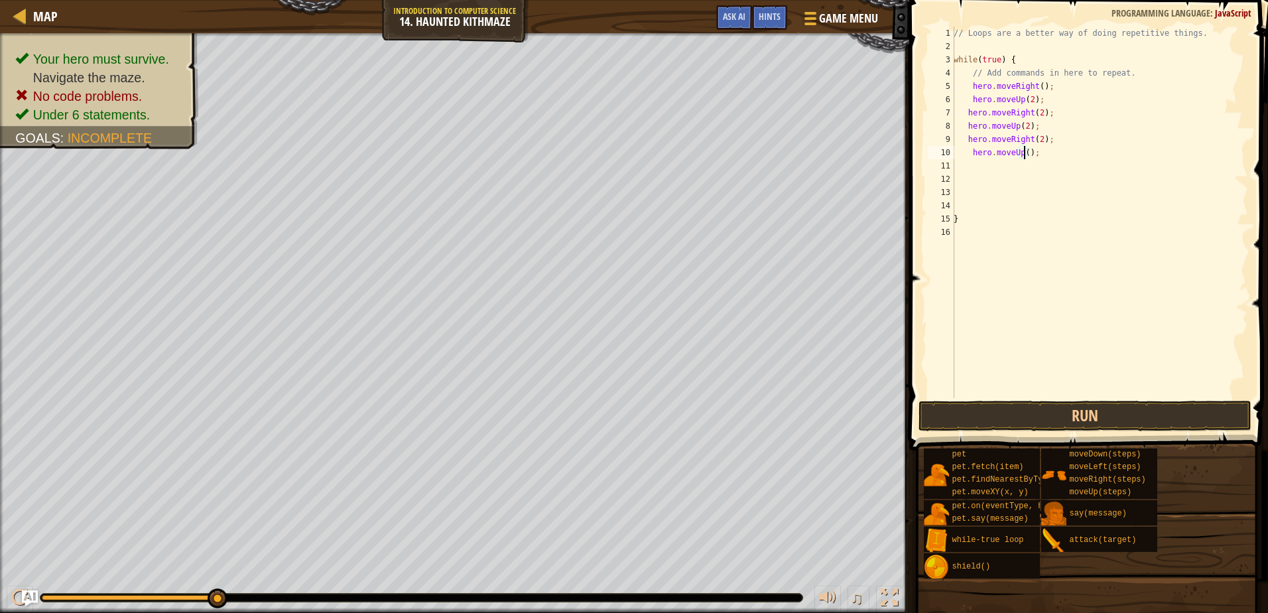
scroll to position [6, 6]
click at [1097, 401] on button "Run" at bounding box center [1085, 416] width 332 height 31
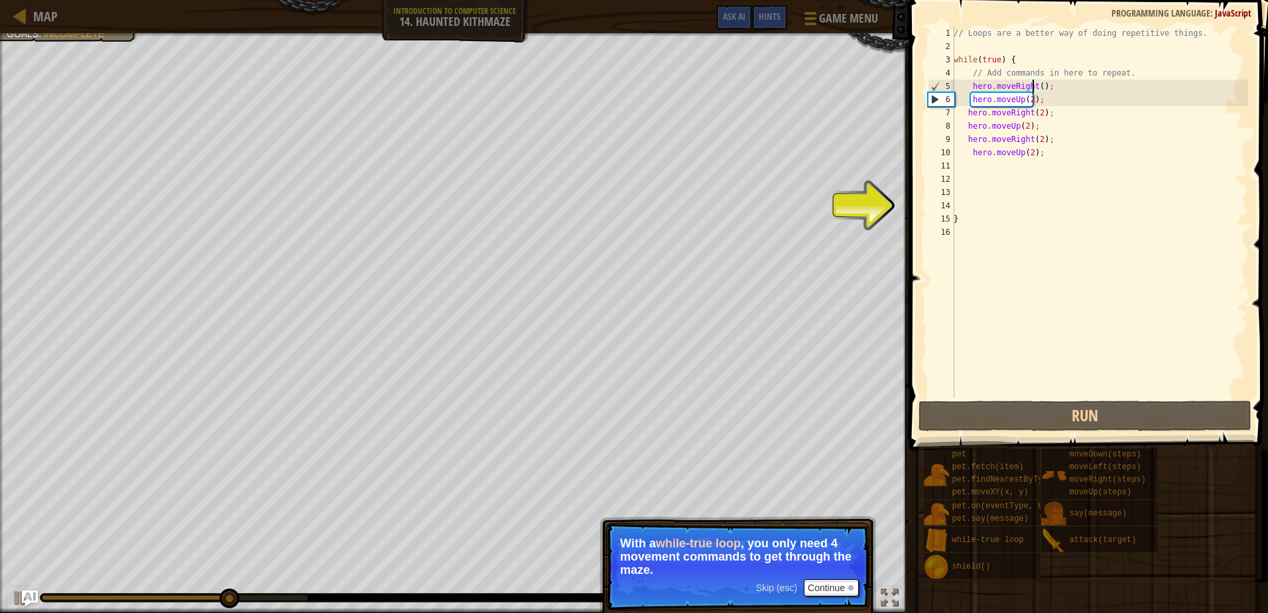
click at [1035, 81] on div "// Loops are a better way of doing repetitive things. while ( true ) { // Add c…" at bounding box center [1099, 226] width 297 height 398
click at [1035, 84] on div "// Loops are a better way of doing repetitive things. while ( true ) { // Add c…" at bounding box center [1099, 226] width 297 height 398
click at [1037, 89] on div "// Loops are a better way of doing repetitive things. while ( true ) { // Add c…" at bounding box center [1099, 226] width 297 height 398
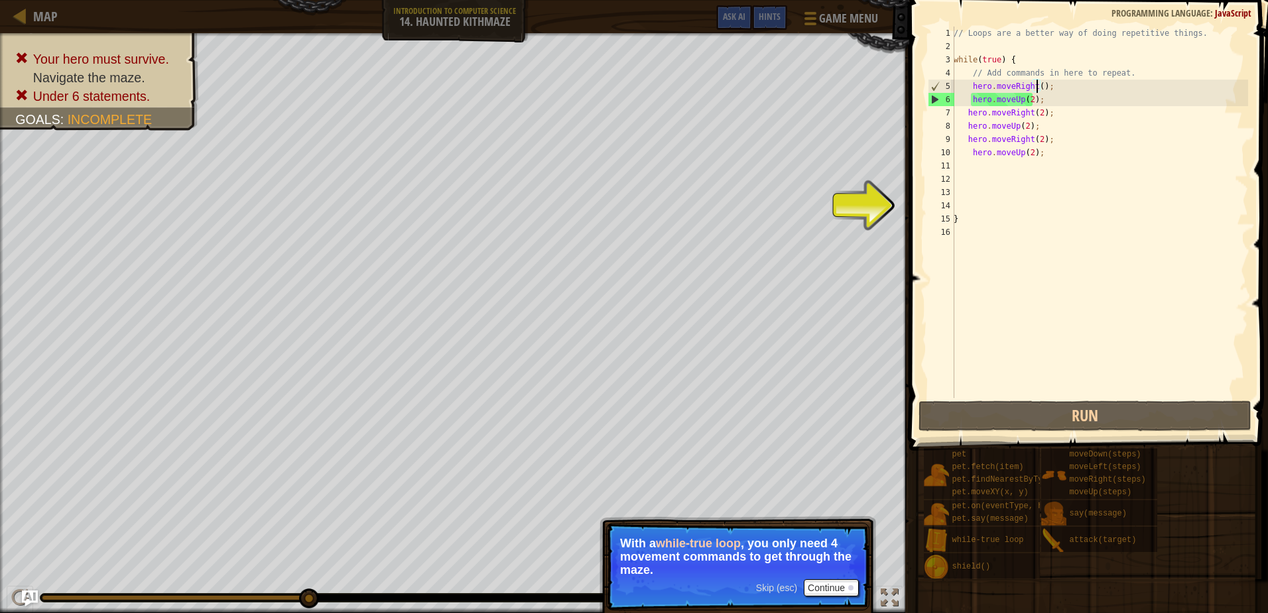
scroll to position [6, 7]
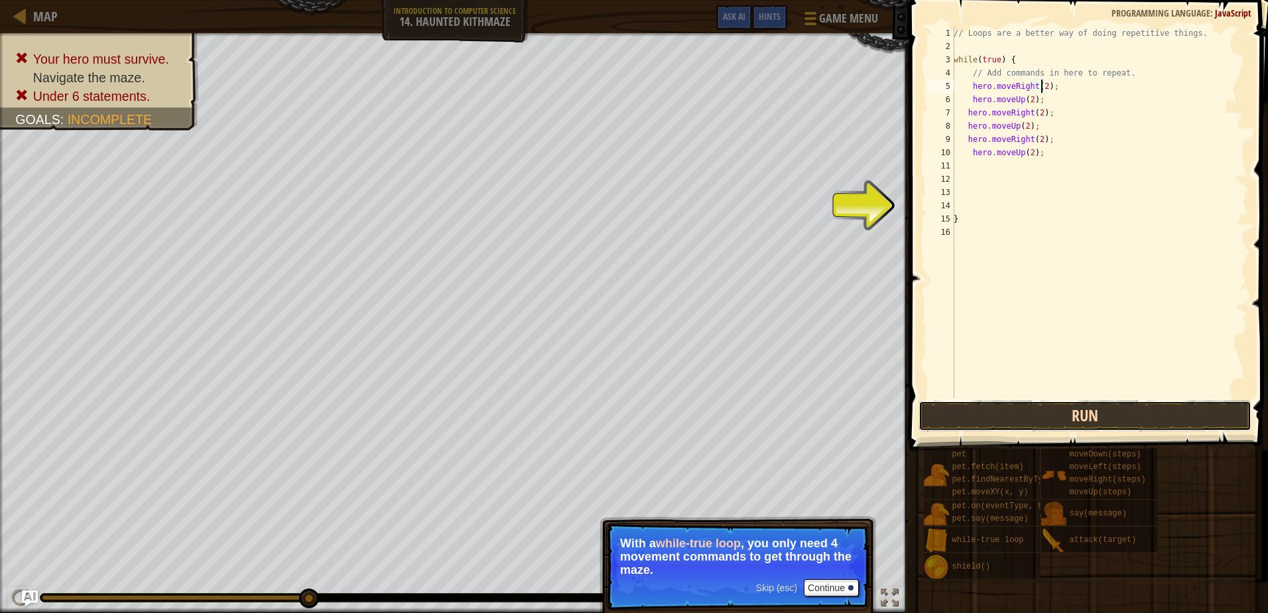
click at [1067, 420] on button "Run" at bounding box center [1085, 416] width 332 height 31
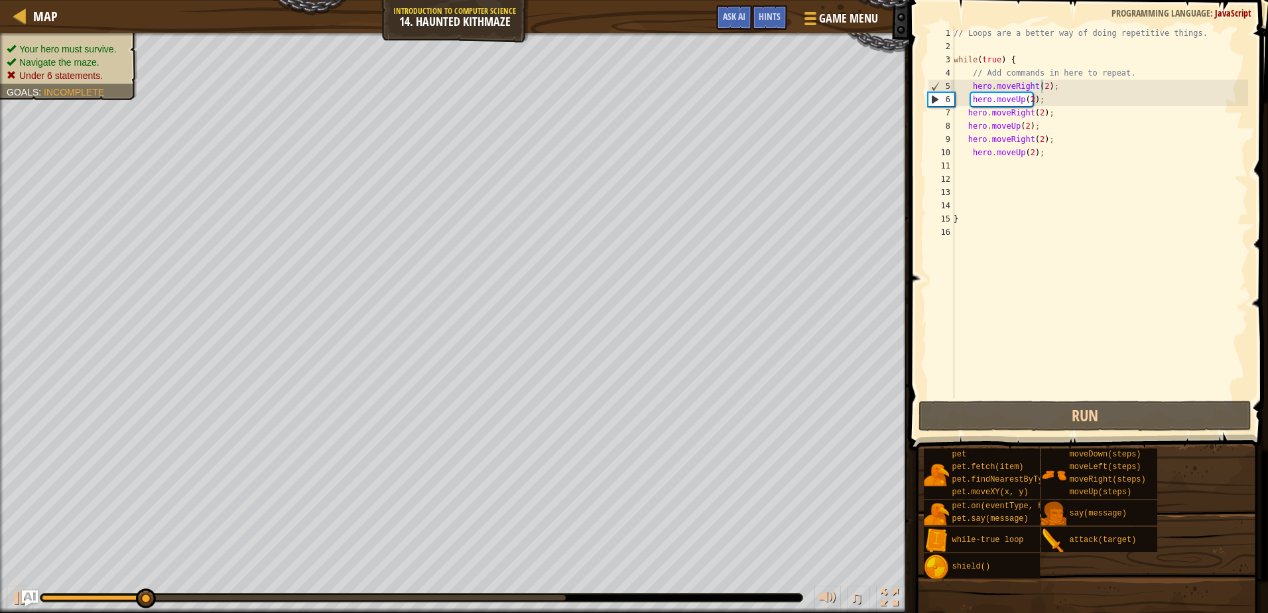
click at [111, 46] on ul "Your hero must survive. Navigate the maze. Under 6 statements." at bounding box center [69, 62] width 124 height 40
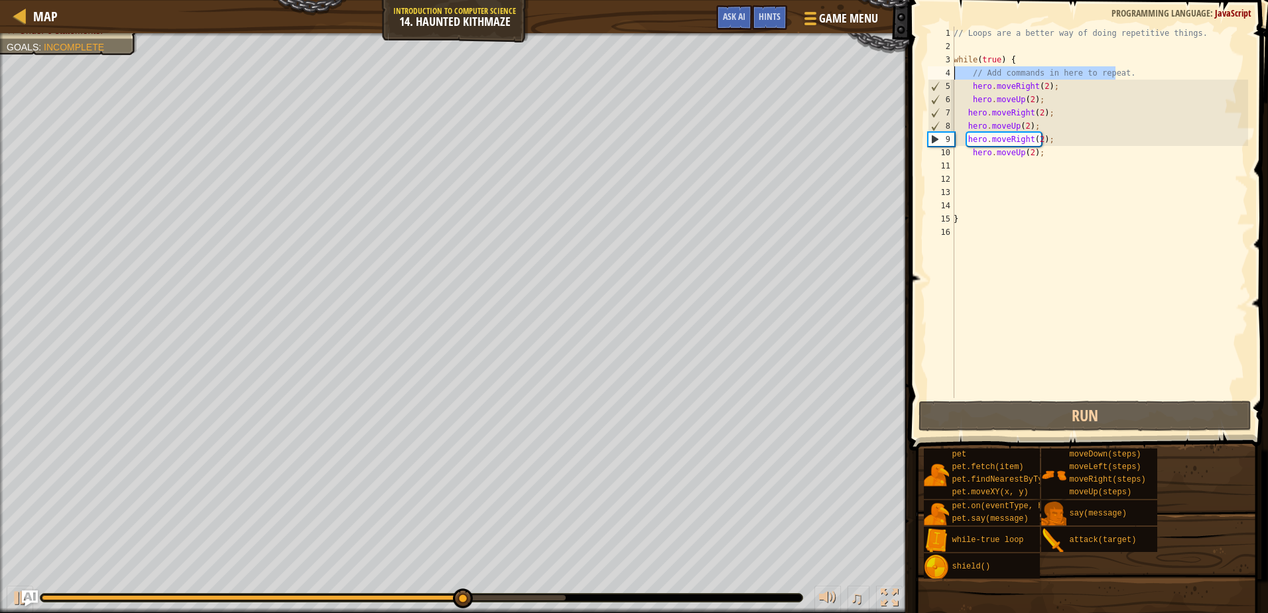
drag, startPoint x: 1117, startPoint y: 78, endPoint x: 955, endPoint y: 75, distance: 162.6
click at [955, 75] on div "// Loops are a better way of doing repetitive things. while ( true ) { // Add c…" at bounding box center [1099, 226] width 297 height 398
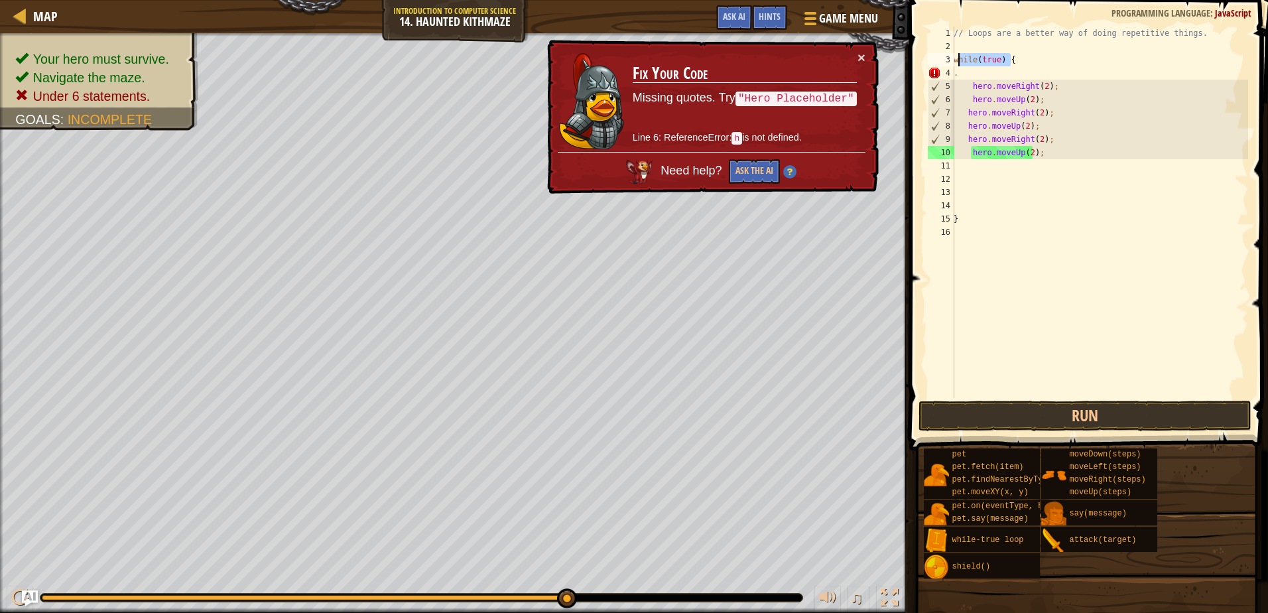
drag, startPoint x: 1014, startPoint y: 58, endPoint x: 959, endPoint y: 56, distance: 55.1
click at [959, 56] on div "// Loops are a better way of doing repetitive things. while ( true ) { . hero .…" at bounding box center [1099, 226] width 297 height 398
type textarea "w"
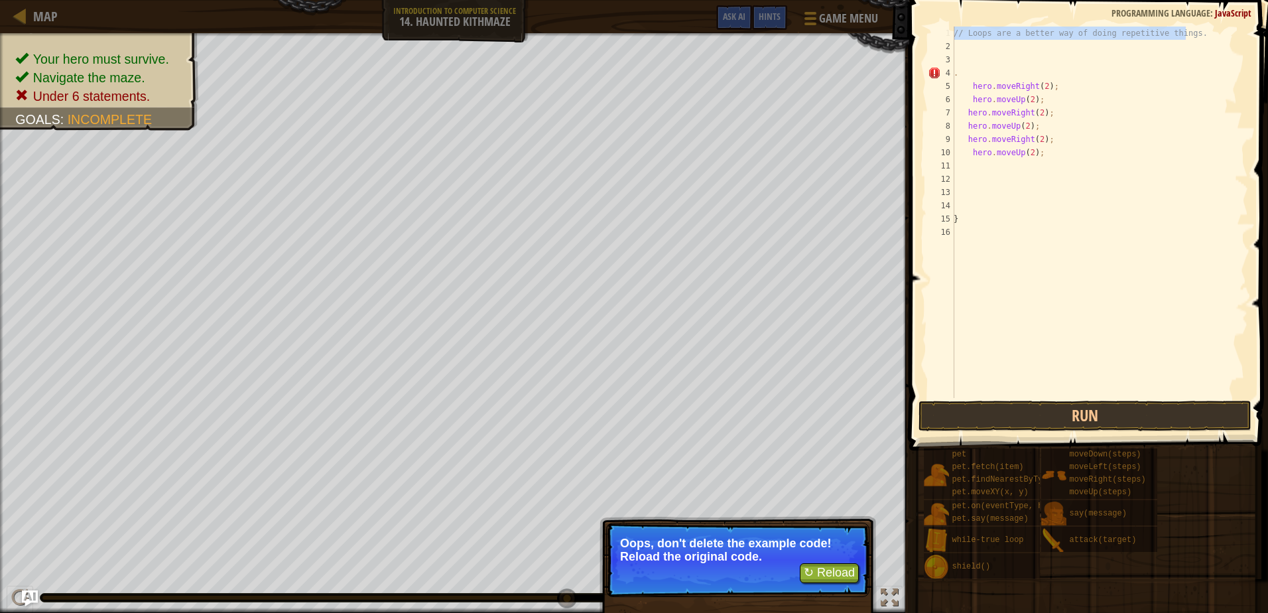
drag, startPoint x: 1191, startPoint y: 32, endPoint x: 914, endPoint y: 33, distance: 278.0
click at [914, 33] on div "1 2 3 4 5 6 7 8 9 10 11 12 13 14 15 16 // Loops are a better way of doing repet…" at bounding box center [1087, 252] width 363 height 490
type textarea "// Loops are a better way of doing repetitive things."
drag, startPoint x: 914, startPoint y: 33, endPoint x: 1033, endPoint y: 51, distance: 120.7
click at [1033, 51] on div "// Loops are a better way of doing repetitive things. . hero . moveRight ( 2 ) …" at bounding box center [1099, 226] width 297 height 398
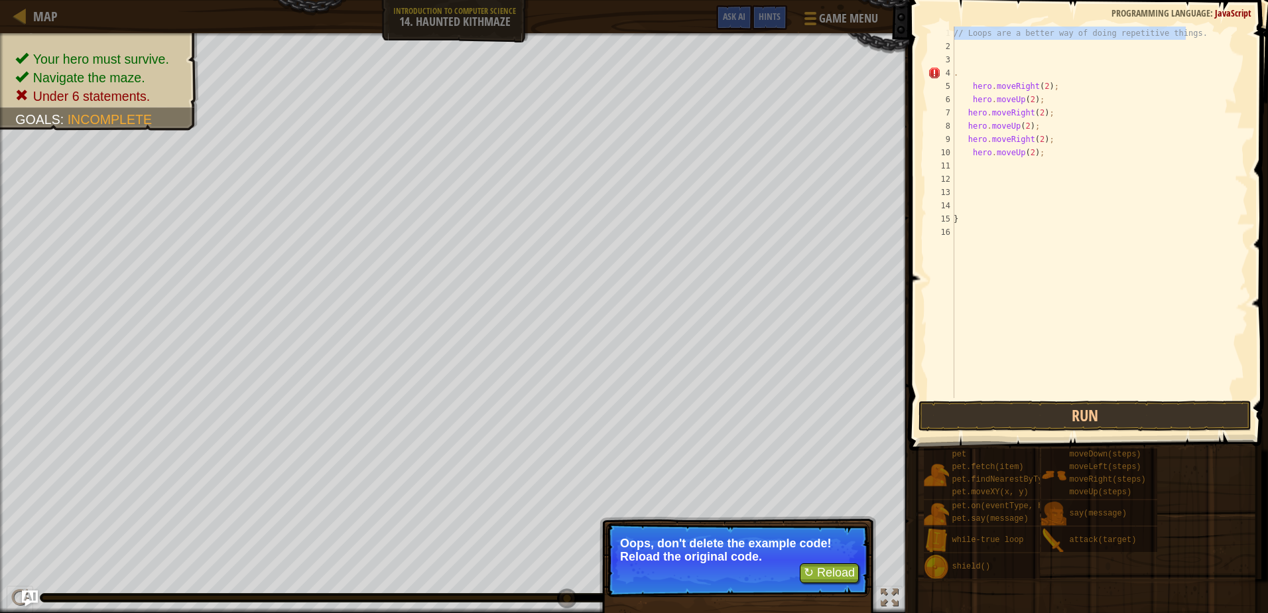
drag, startPoint x: 1185, startPoint y: 35, endPoint x: 945, endPoint y: 30, distance: 240.2
click at [945, 30] on div "1 2 3 4 5 6 7 8 9 10 11 12 13 14 15 16 // Loops are a better way of doing repet…" at bounding box center [1086, 213] width 323 height 372
type textarea "// Loops are a better way of doing repetitive things."
